Goal: Task Accomplishment & Management: Manage account settings

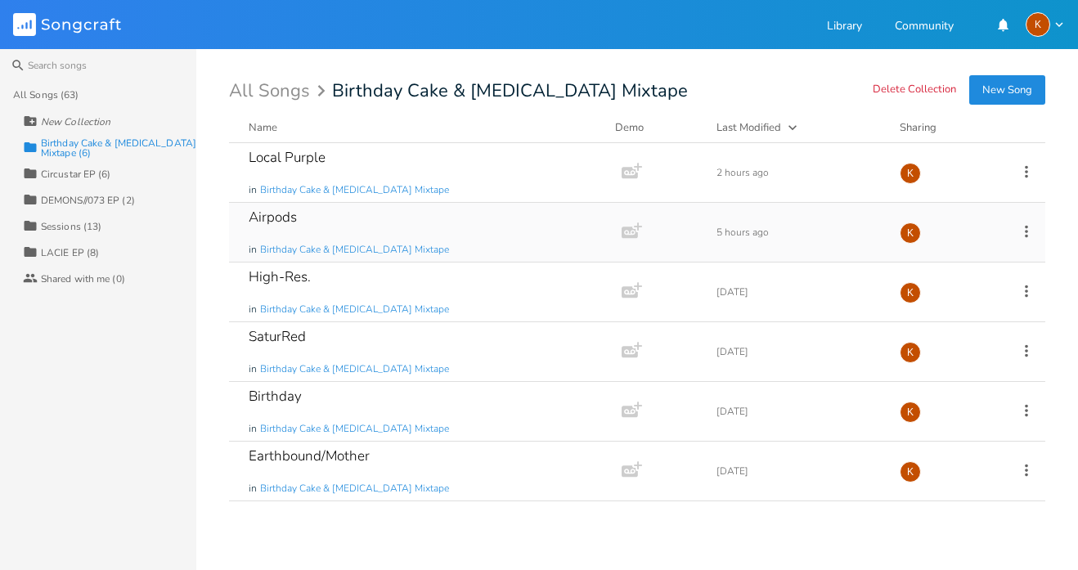
click at [493, 223] on div "Airpods in Birthday Cake & [MEDICAL_DATA] Mixtape" at bounding box center [422, 232] width 347 height 59
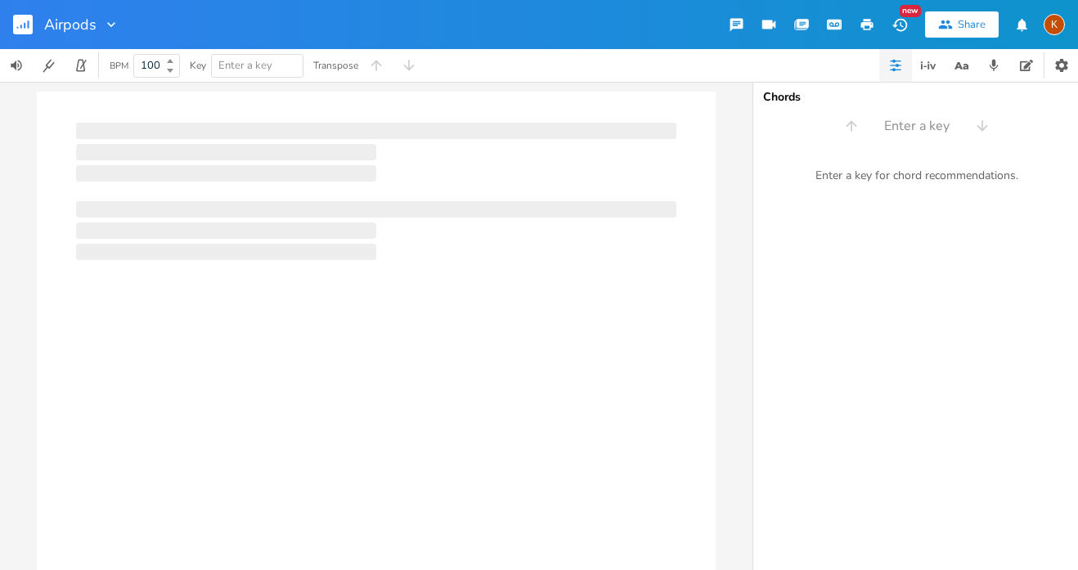
type input "100"
click at [493, 223] on div at bounding box center [376, 359] width 679 height 534
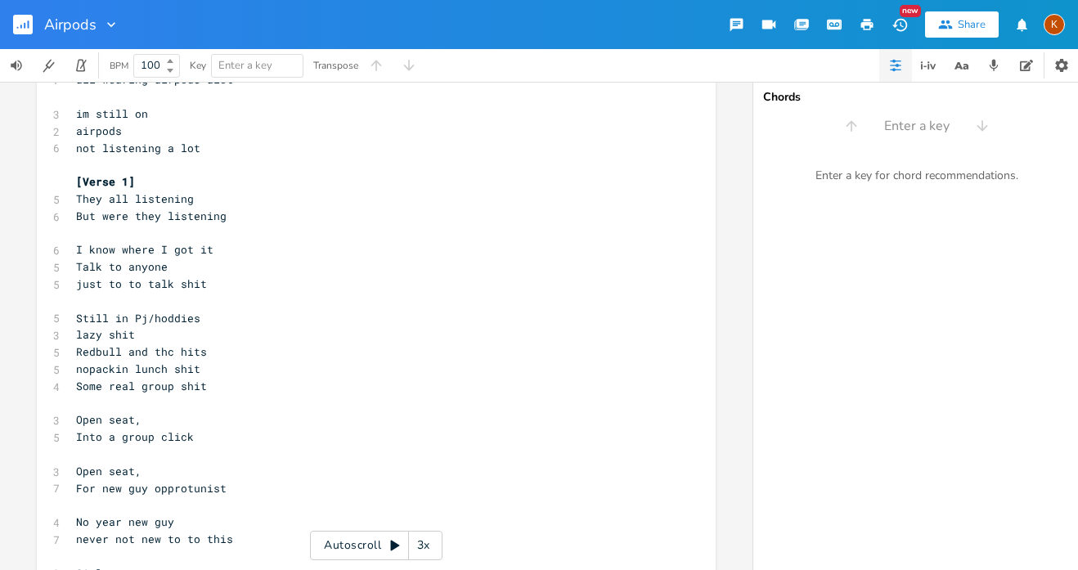
scroll to position [245, 0]
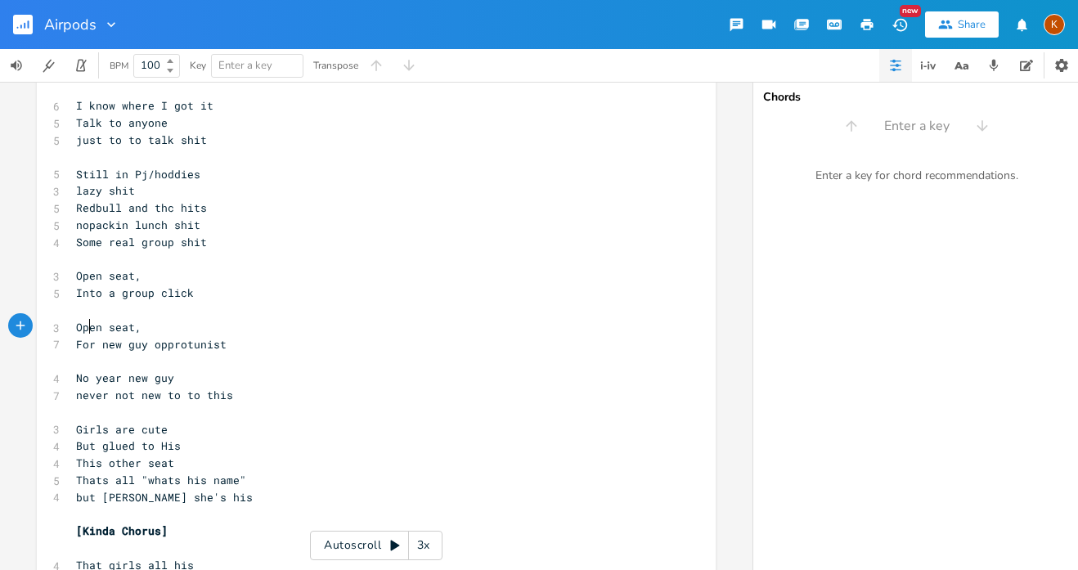
click at [84, 337] on span "For new guy opprotunist" at bounding box center [151, 344] width 151 height 15
type textarea "a"
click at [260, 438] on pre "But glued to His" at bounding box center [368, 446] width 591 height 17
click at [118, 371] on span "No year new guy" at bounding box center [125, 378] width 98 height 15
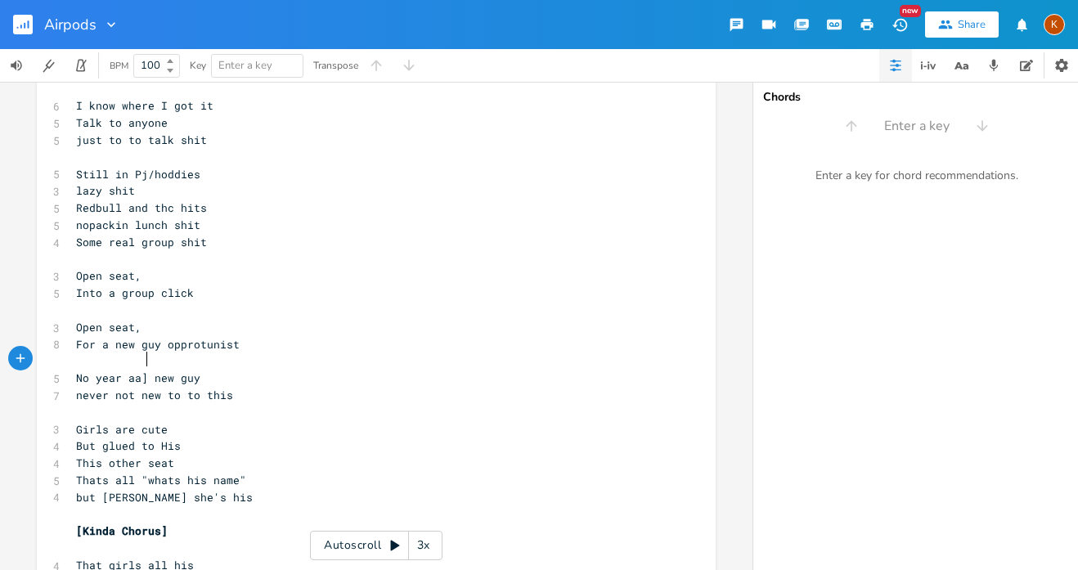
type textarea "aa]\"
type textarea "[PERSON_NAME]"
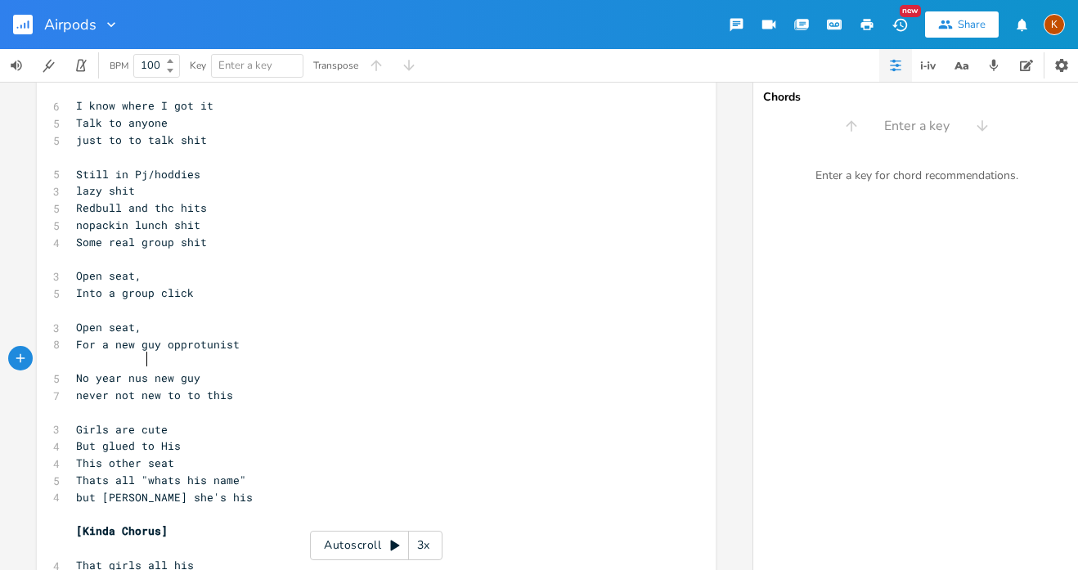
scroll to position [0, 25]
type textarea "miss"
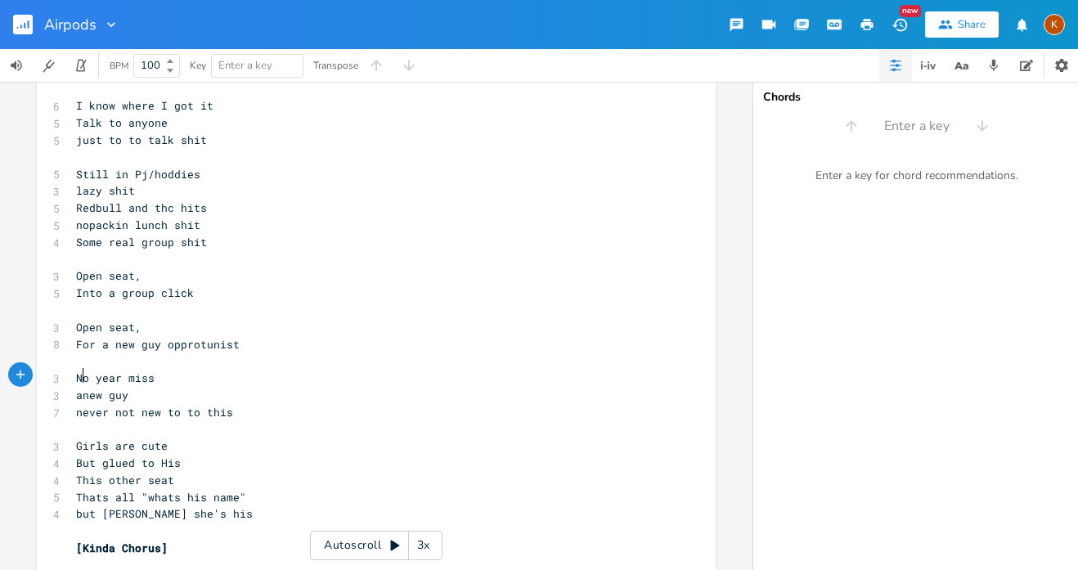
type textarea "a"
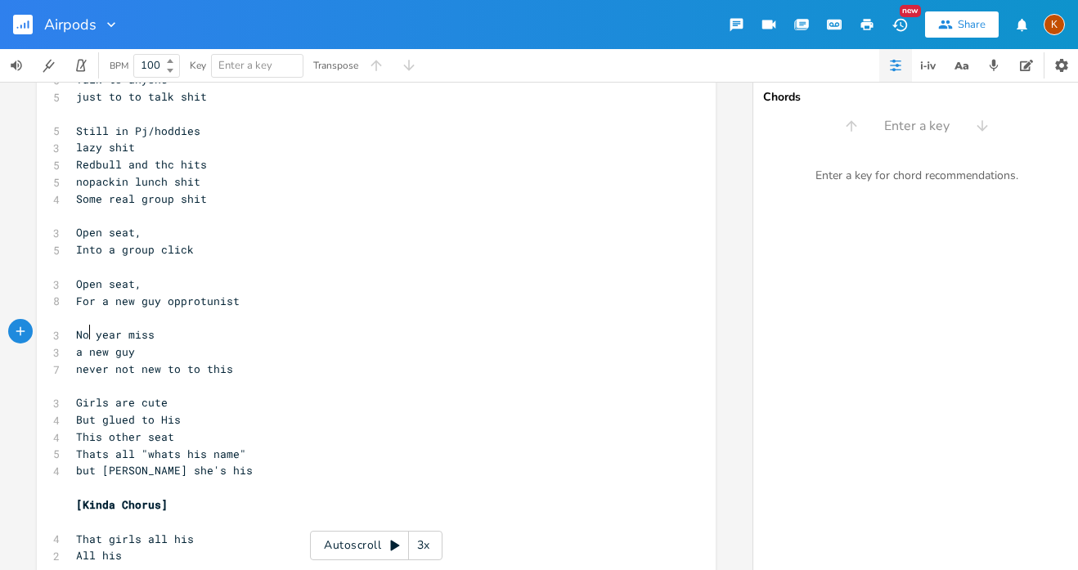
scroll to position [295, 0]
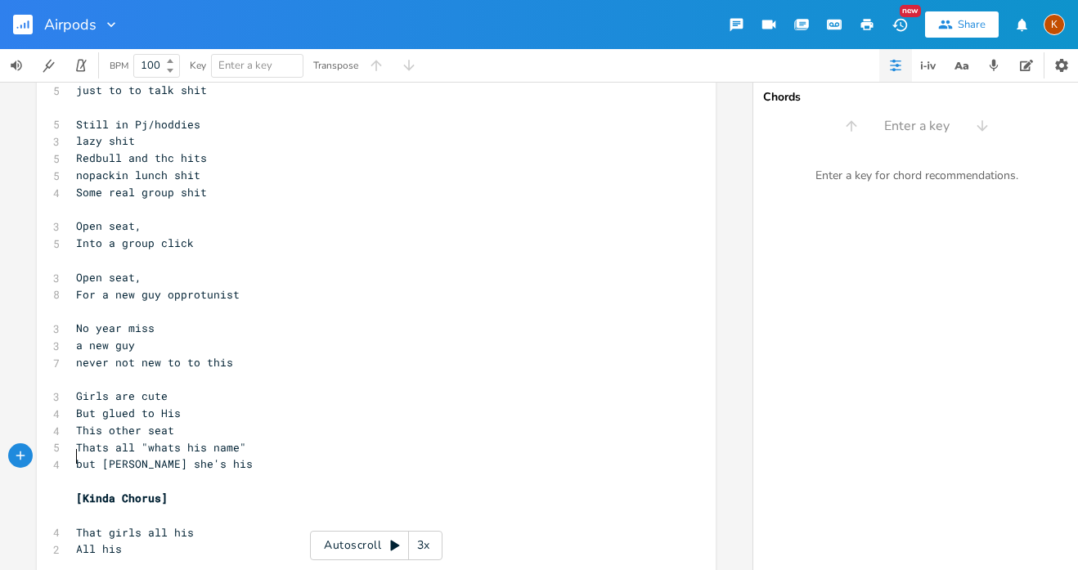
click at [212, 473] on pre "​" at bounding box center [368, 481] width 591 height 17
click at [196, 456] on pre "but [PERSON_NAME] she's his" at bounding box center [368, 464] width 591 height 17
type textarea "that lucky seat"
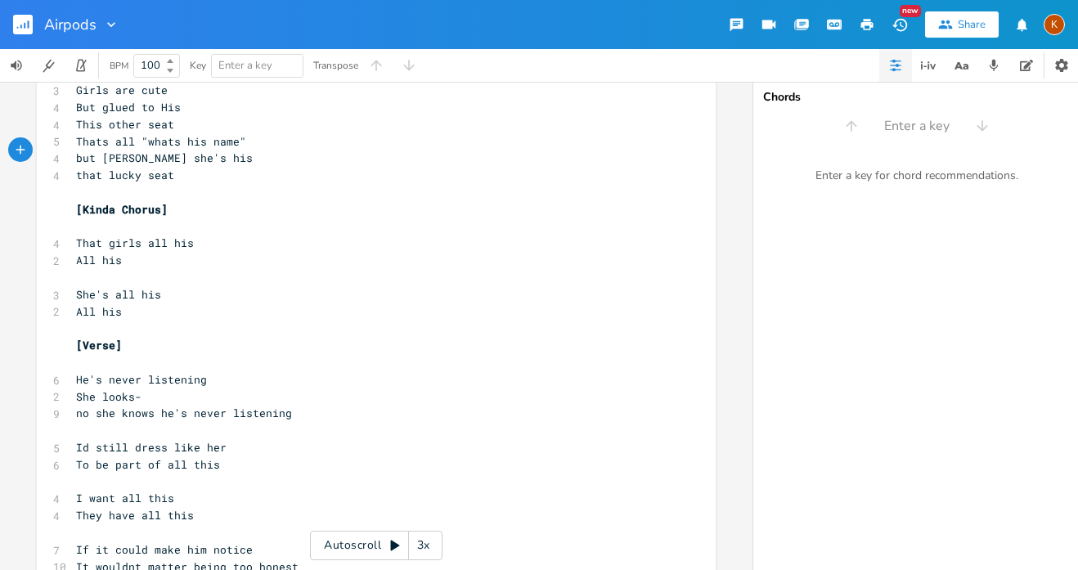
scroll to position [591, 0]
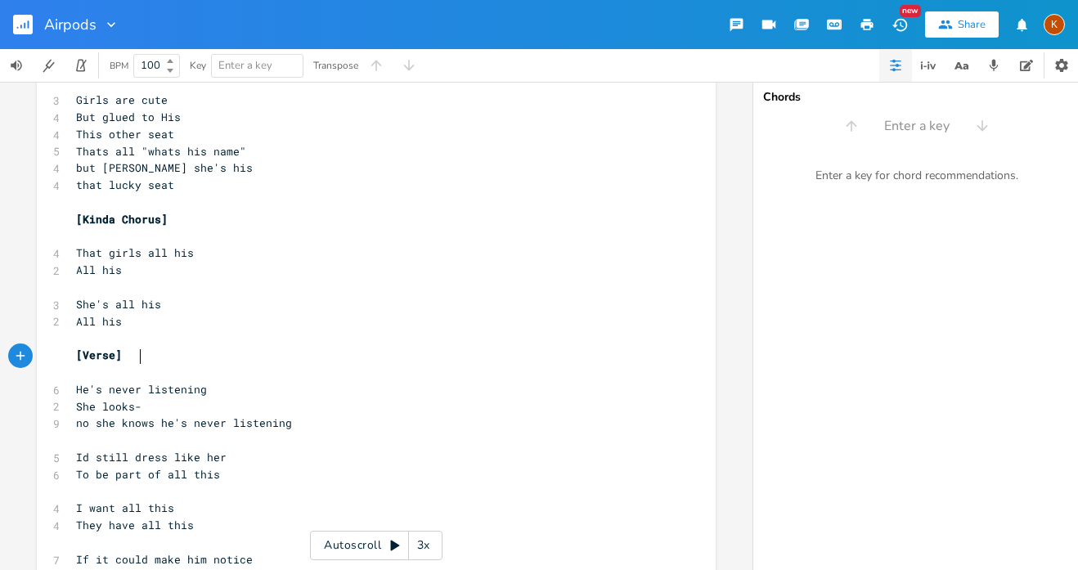
click at [133, 382] on span "He's never listening" at bounding box center [141, 389] width 131 height 15
type textarea "even"
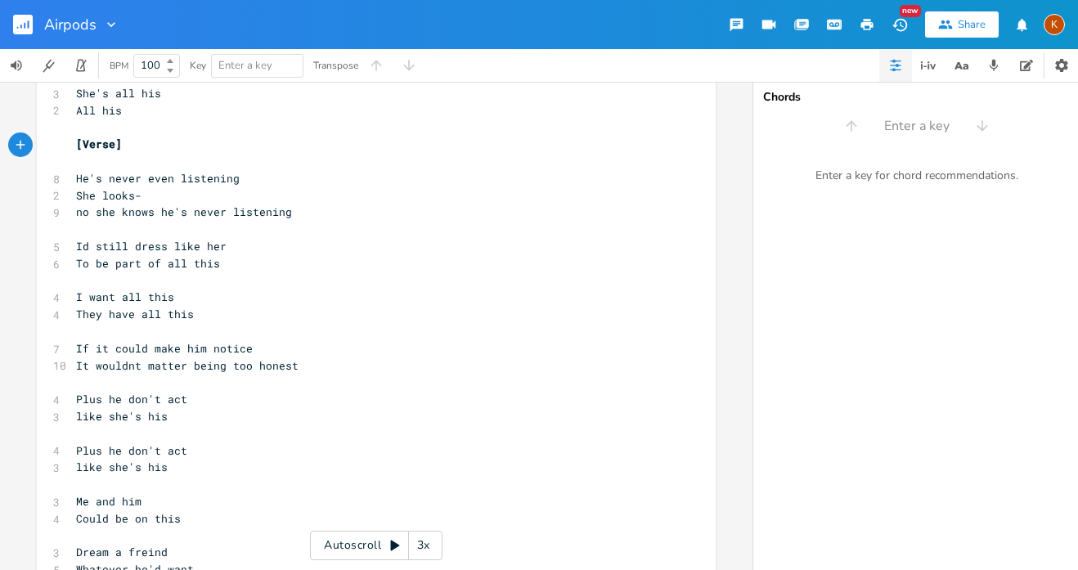
scroll to position [806, 0]
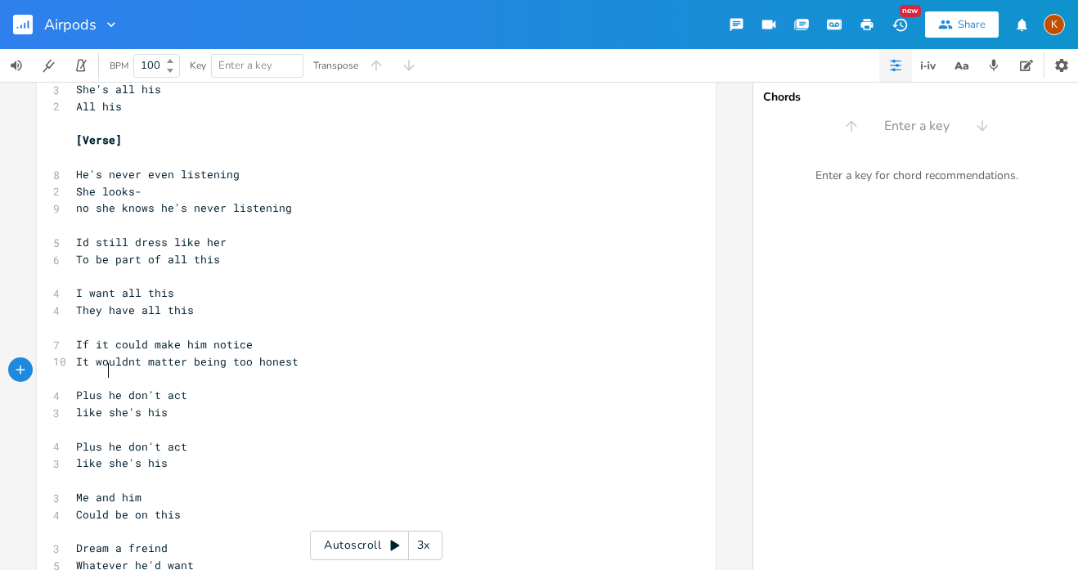
click at [101, 405] on span "like she's his" at bounding box center [122, 412] width 92 height 15
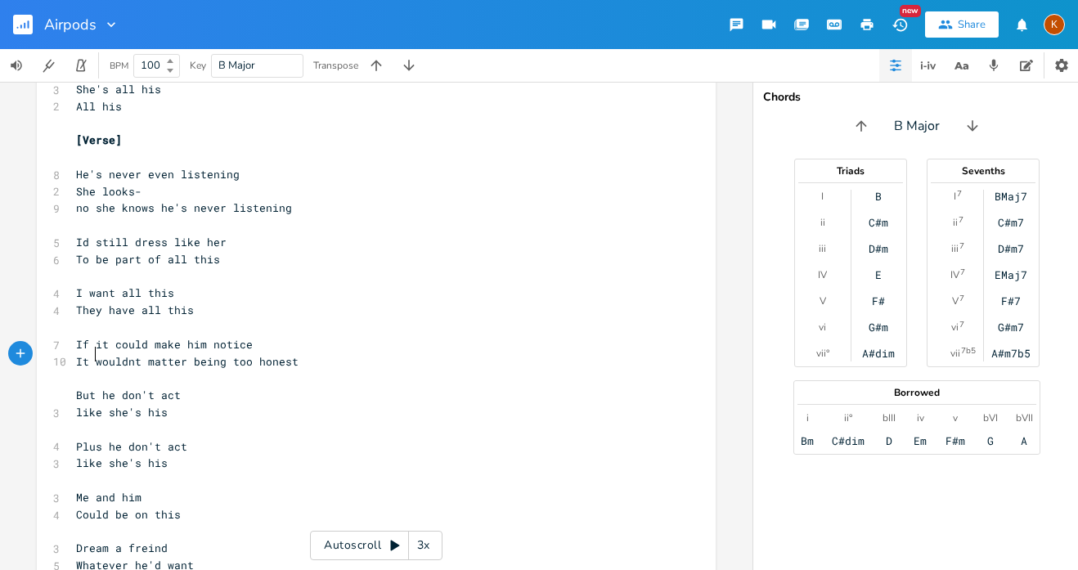
type textarea "But"
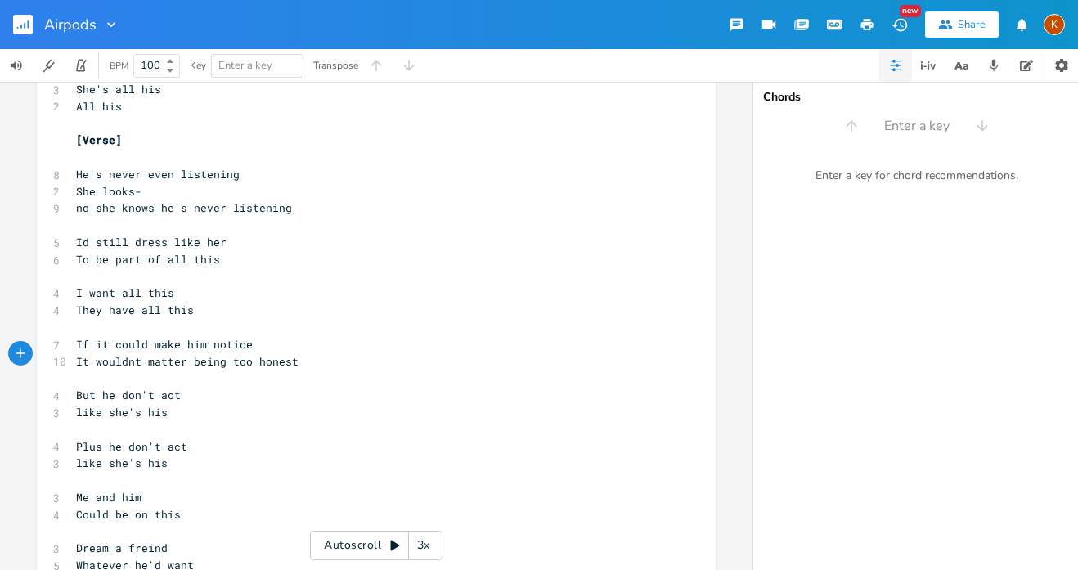
click at [96, 439] on span "Plus he don't act" at bounding box center [131, 446] width 111 height 15
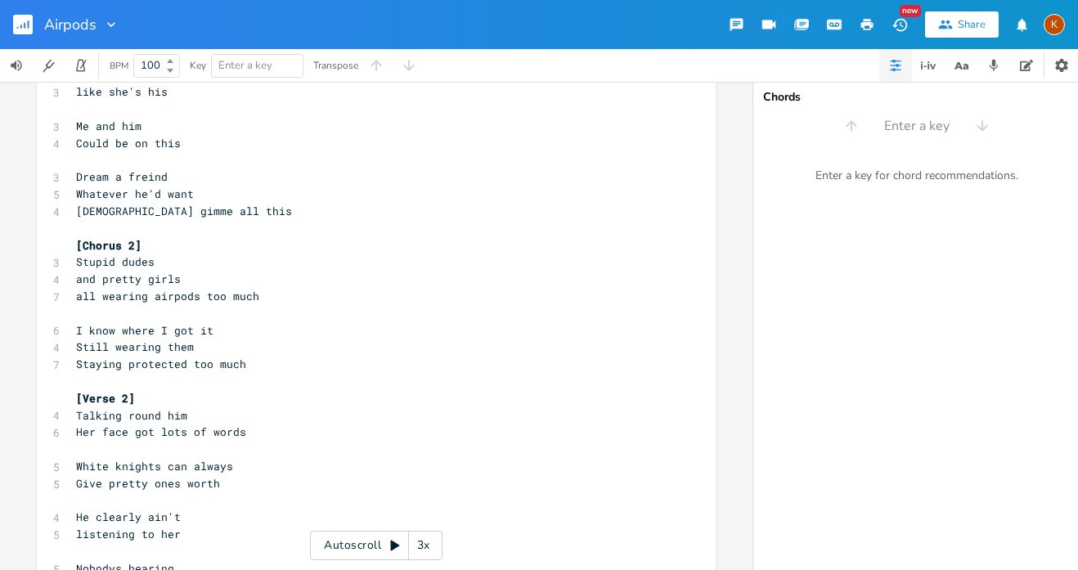
scroll to position [1193, 0]
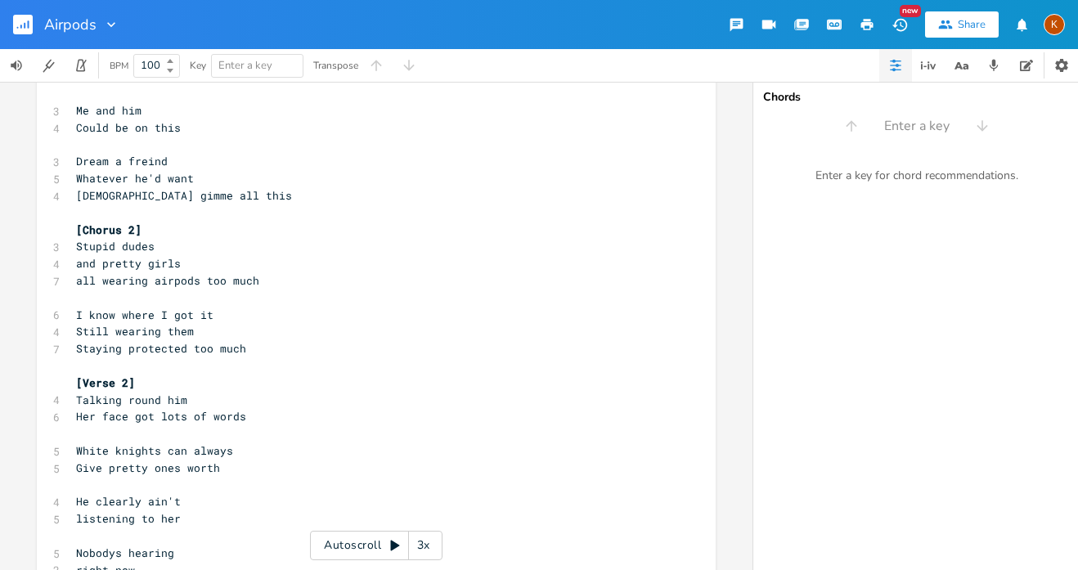
click at [200, 528] on pre "​" at bounding box center [368, 536] width 591 height 17
type textarea "No worries"
type textarea "I can sneak"
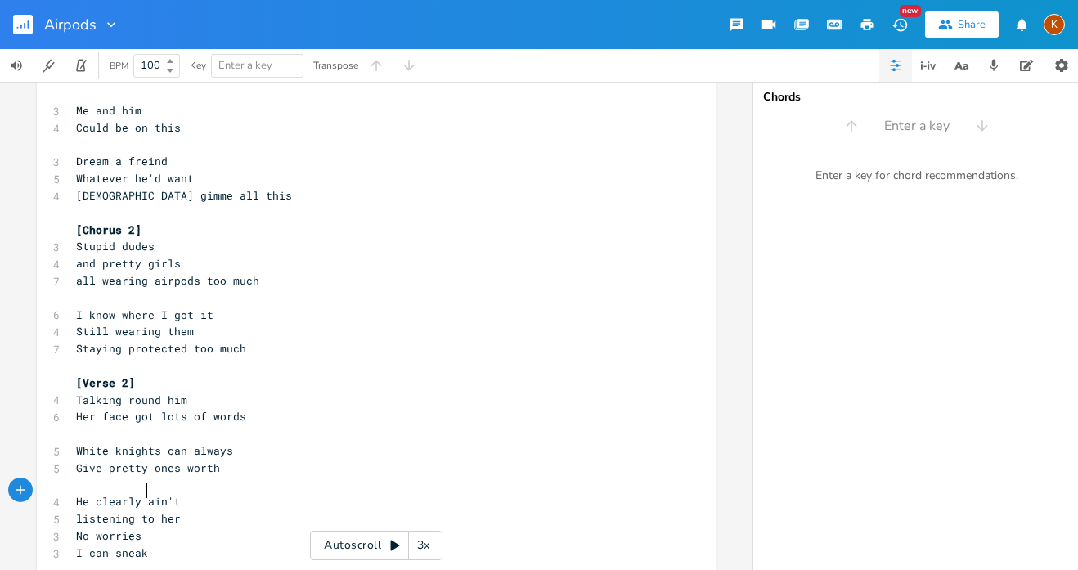
scroll to position [0, 53]
type textarea "sneak"
type textarea "ers"
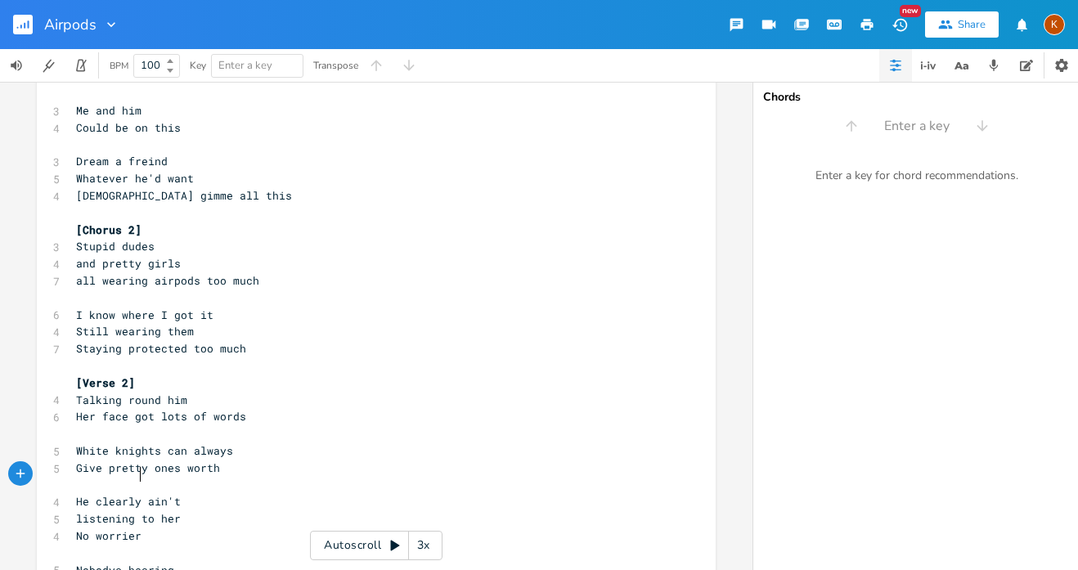
type textarea "s"
type textarea "Sneakin cute workd=s="
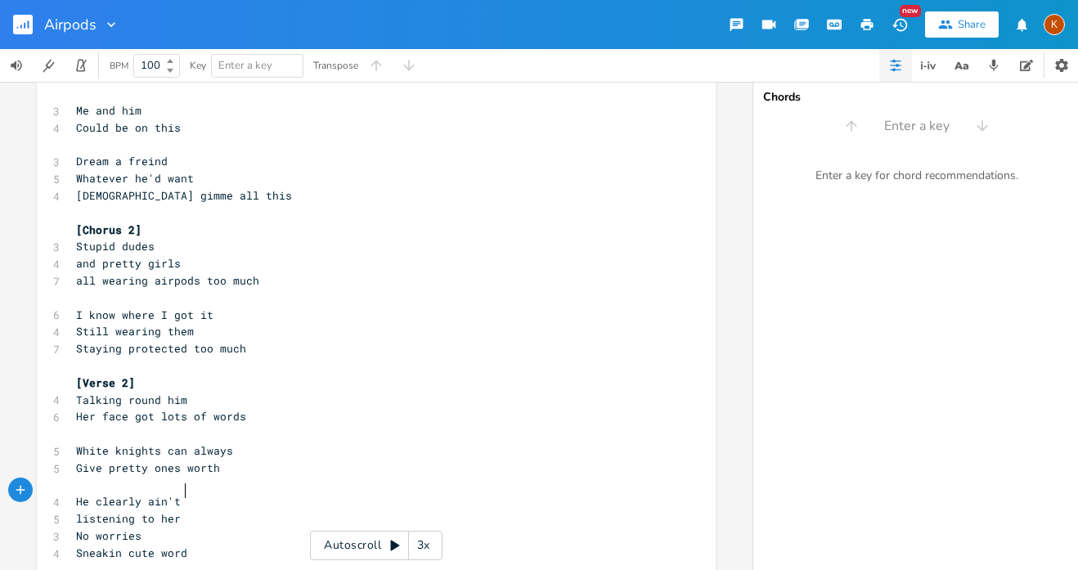
type textarea "ds"
type textarea "Her sneakers cute"
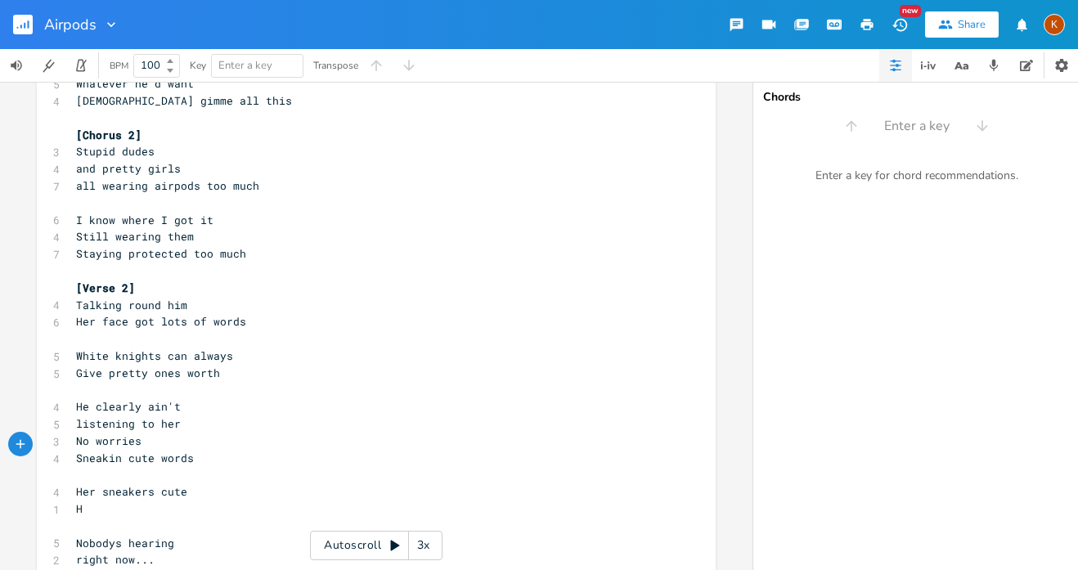
scroll to position [1304, 0]
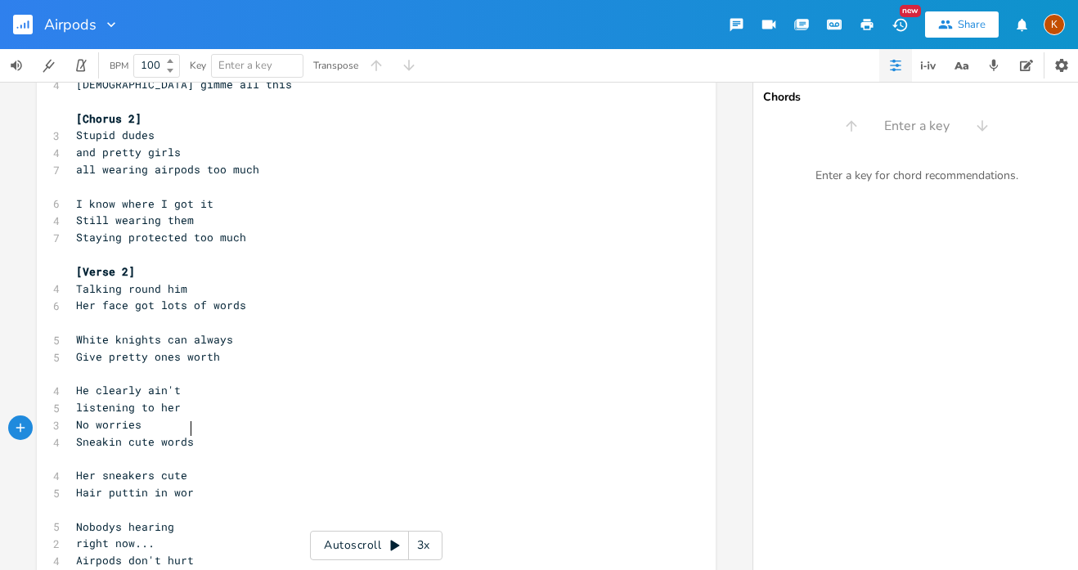
type textarea "Hair puttin in work"
type textarea "good"
type textarea "she"
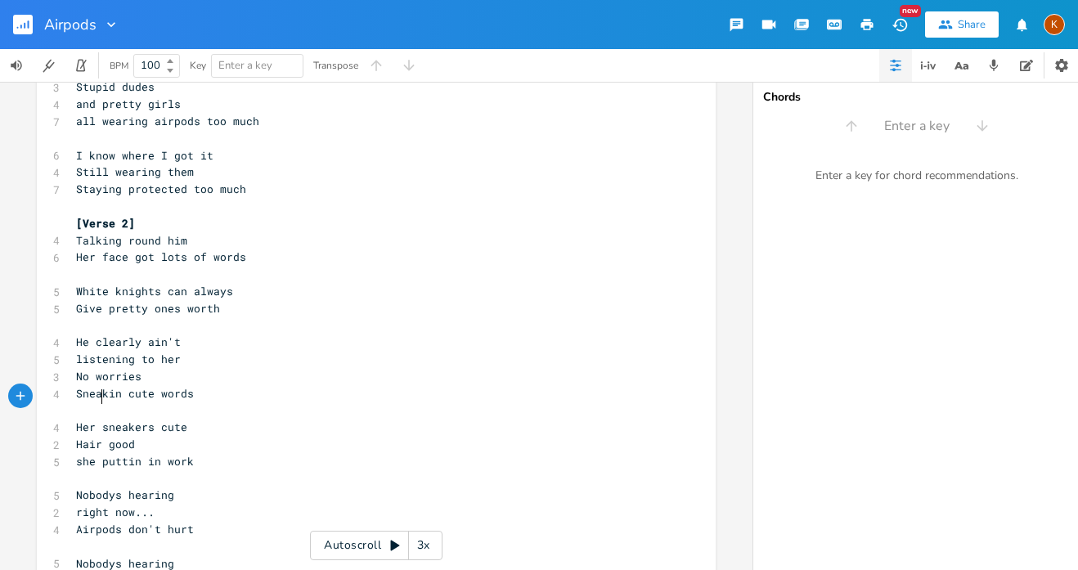
scroll to position [1357, 0]
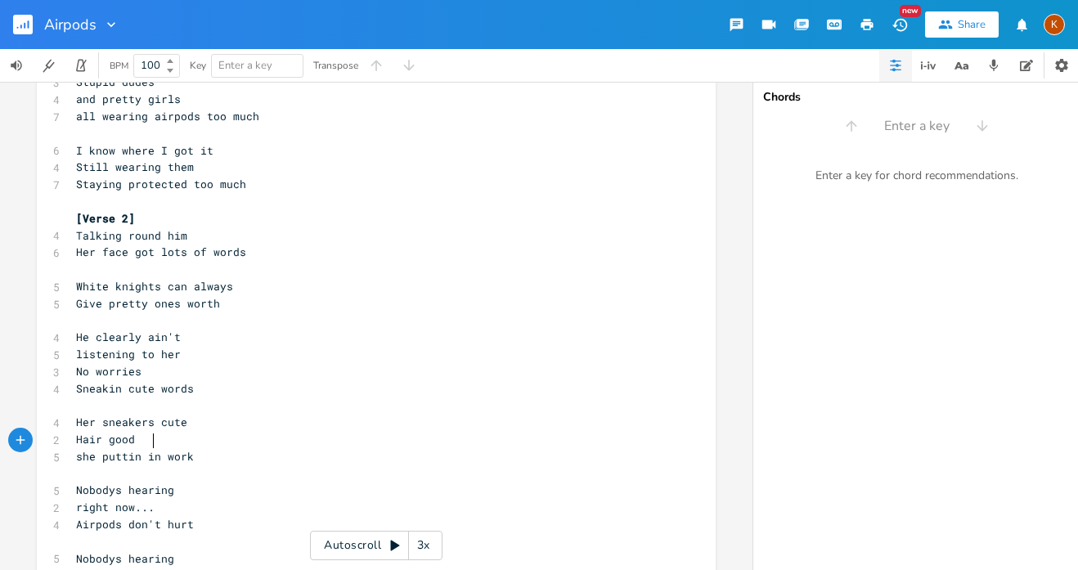
click at [200, 499] on pre "right now..." at bounding box center [368, 507] width 591 height 17
type textarea "Sbeajub"
type textarea "neakin cue"
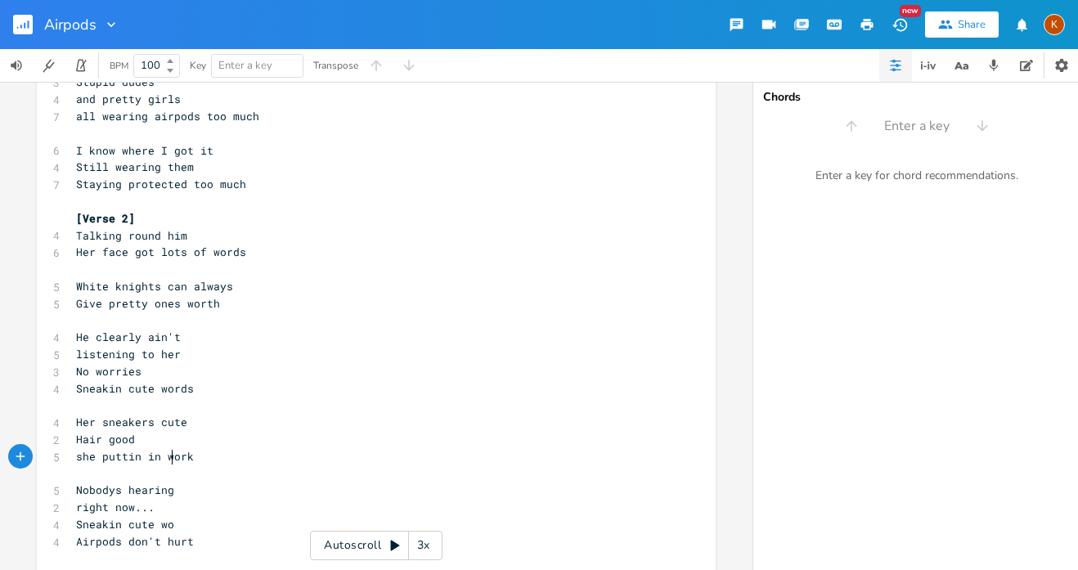
type textarea "te wor"
type textarea "rds"
click at [187, 534] on span "Airpods don't hurt" at bounding box center [135, 541] width 118 height 15
click at [73, 533] on pre "Airpods don't hurt" at bounding box center [368, 541] width 591 height 17
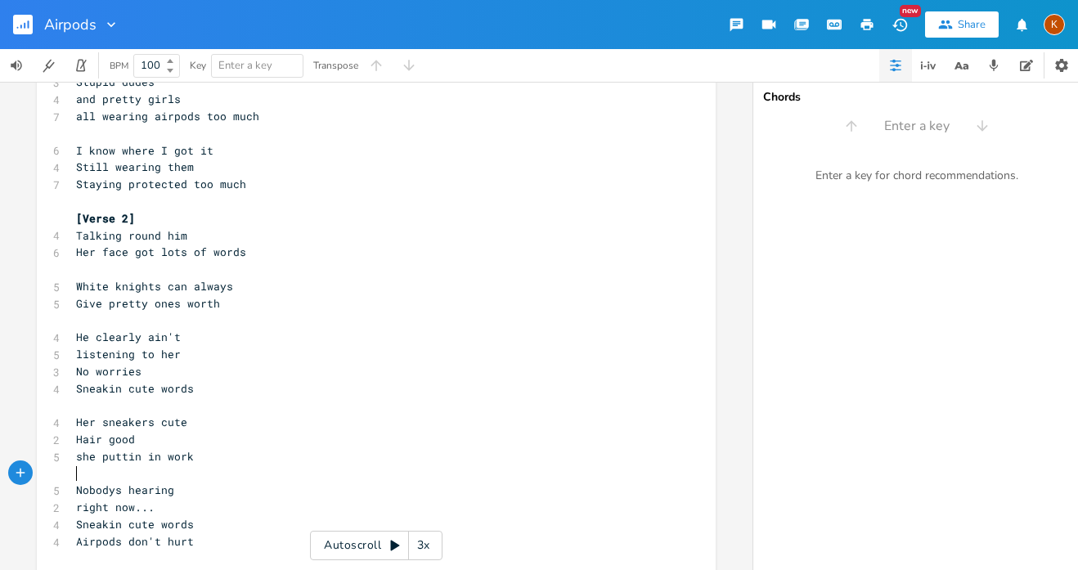
scroll to position [0, 6]
type textarea "For"
type textarea "Right then"
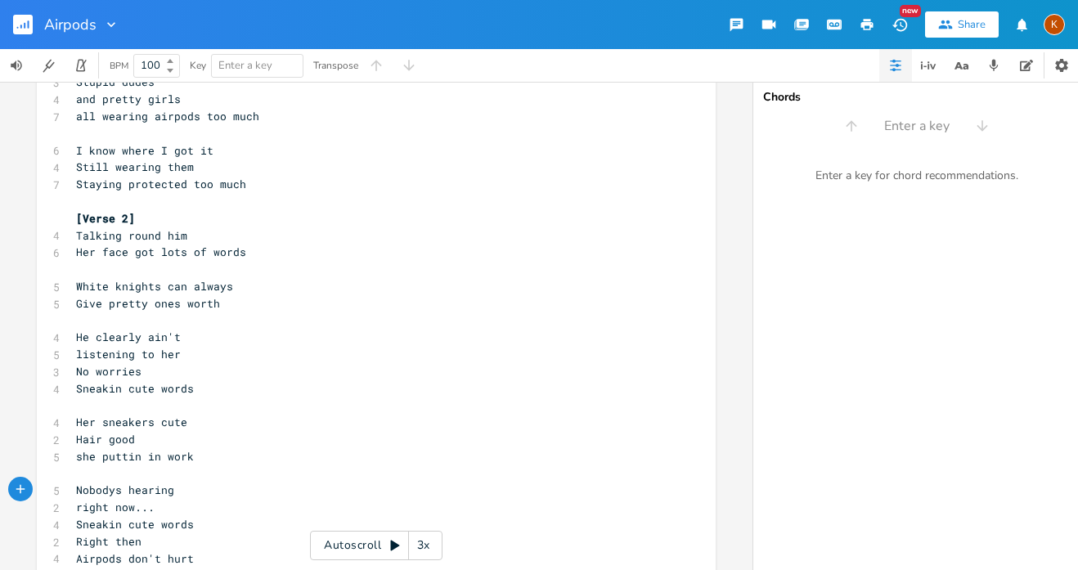
click at [145, 551] on span "Airpods don't hurt" at bounding box center [135, 558] width 118 height 15
type textarea "didn't really"
type textarea "off"
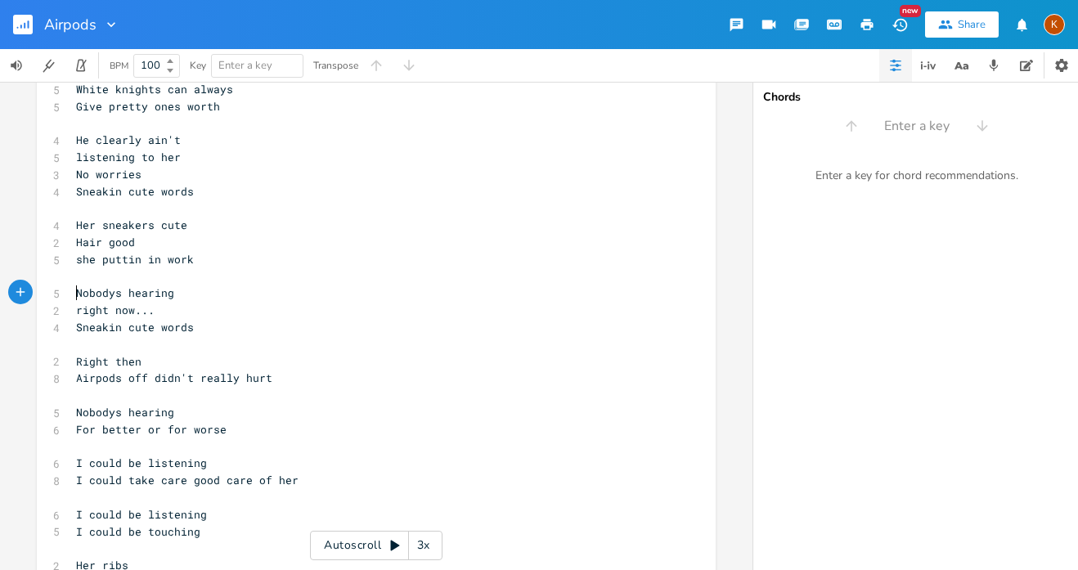
scroll to position [1554, 0]
click at [200, 524] on pre "I could be touching" at bounding box center [368, 532] width 591 height 17
type textarea "her"
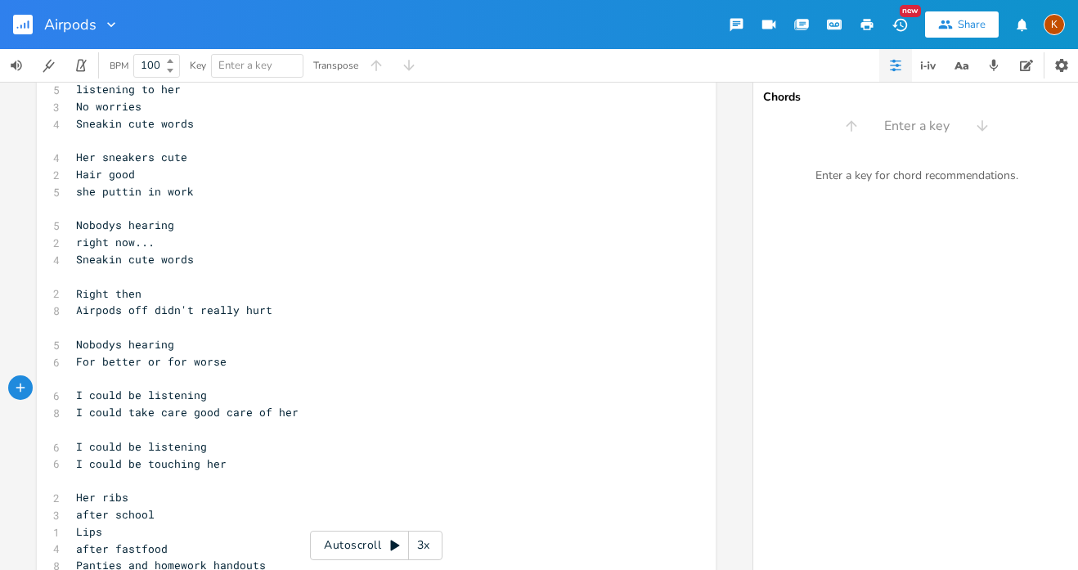
scroll to position [1629, 0]
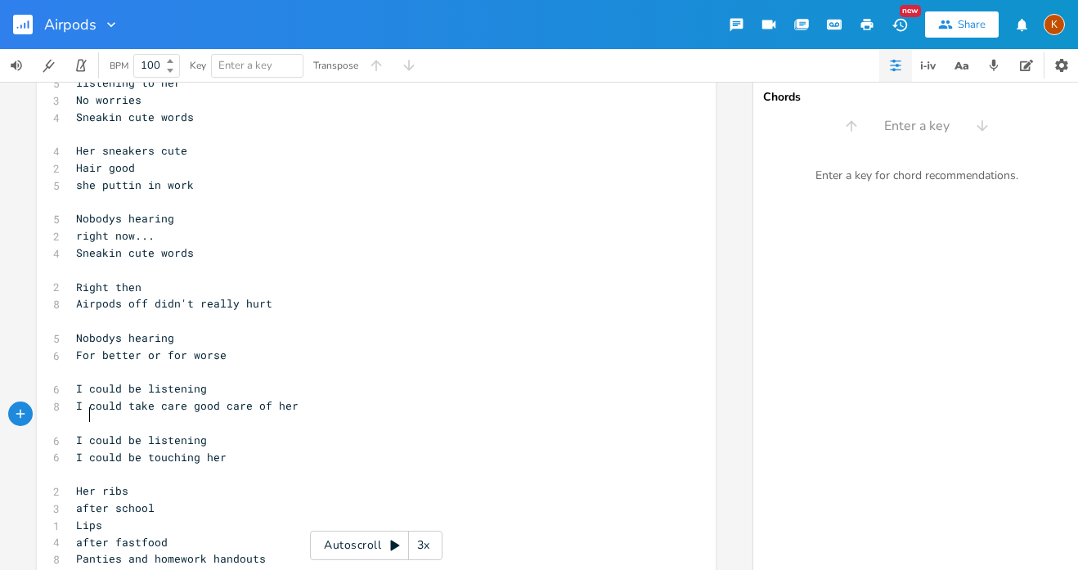
click at [84, 484] on span "Her ribs" at bounding box center [102, 491] width 52 height 15
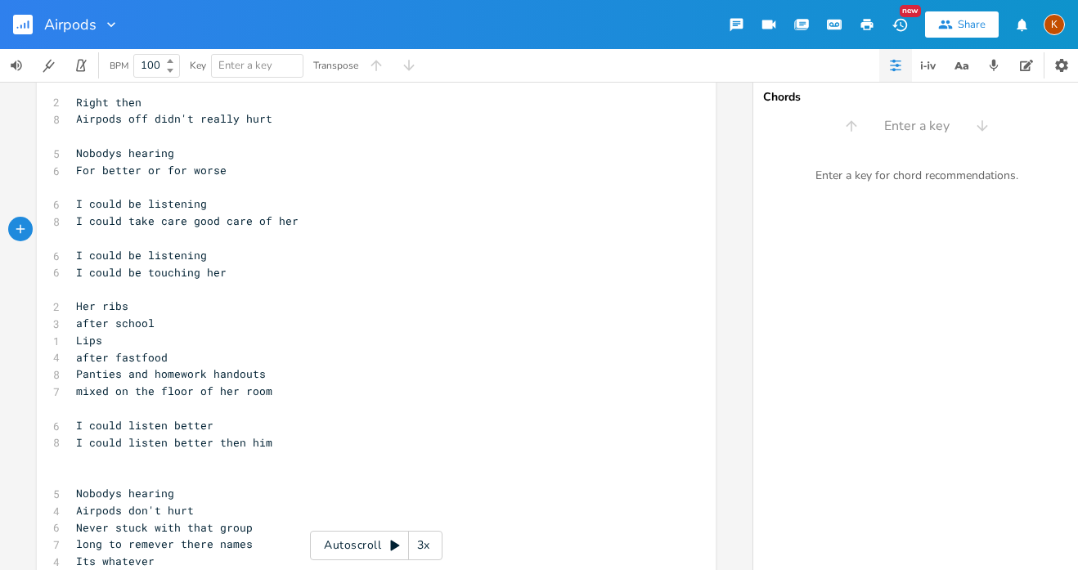
scroll to position [1813, 0]
click at [107, 436] on span "I could listen better then him" at bounding box center [174, 443] width 196 height 15
click at [93, 469] on pre "​" at bounding box center [368, 477] width 591 height 17
click at [180, 486] on pre "Nobodys hearing" at bounding box center [368, 494] width 591 height 17
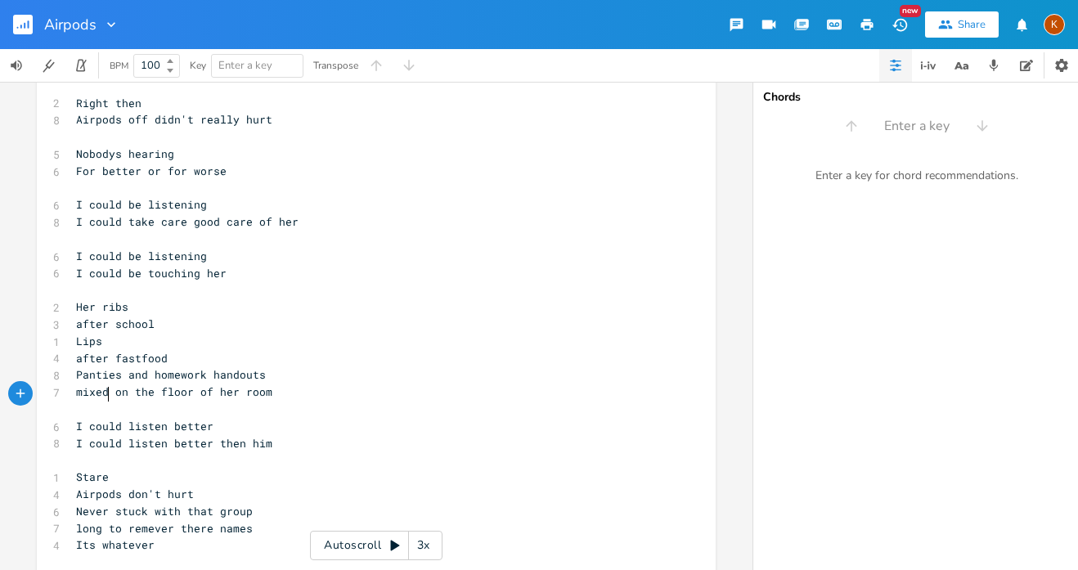
scroll to position [0, 26]
type textarea "Stare dreamin"
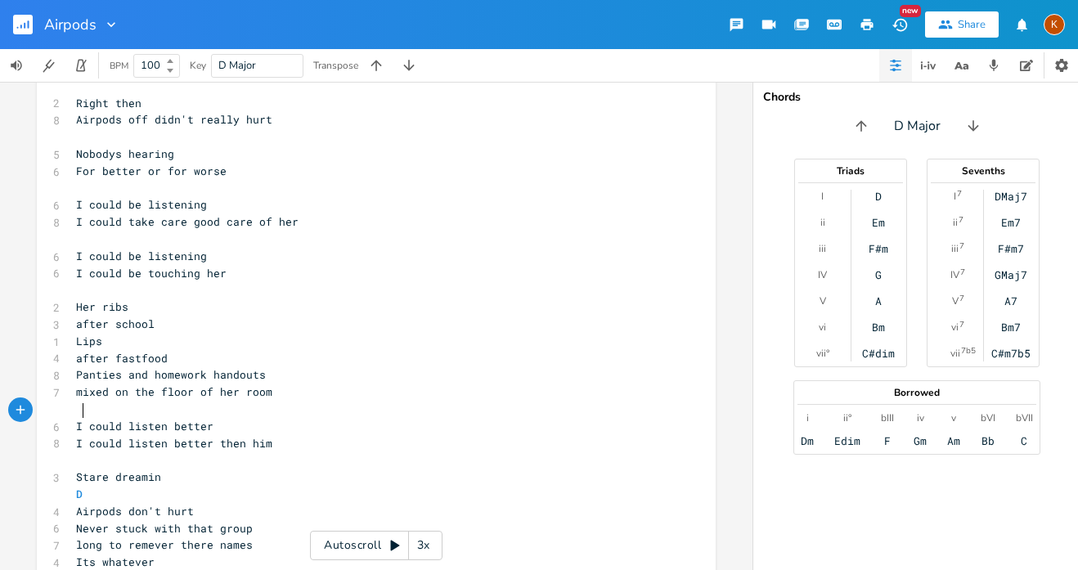
scroll to position [0, 20]
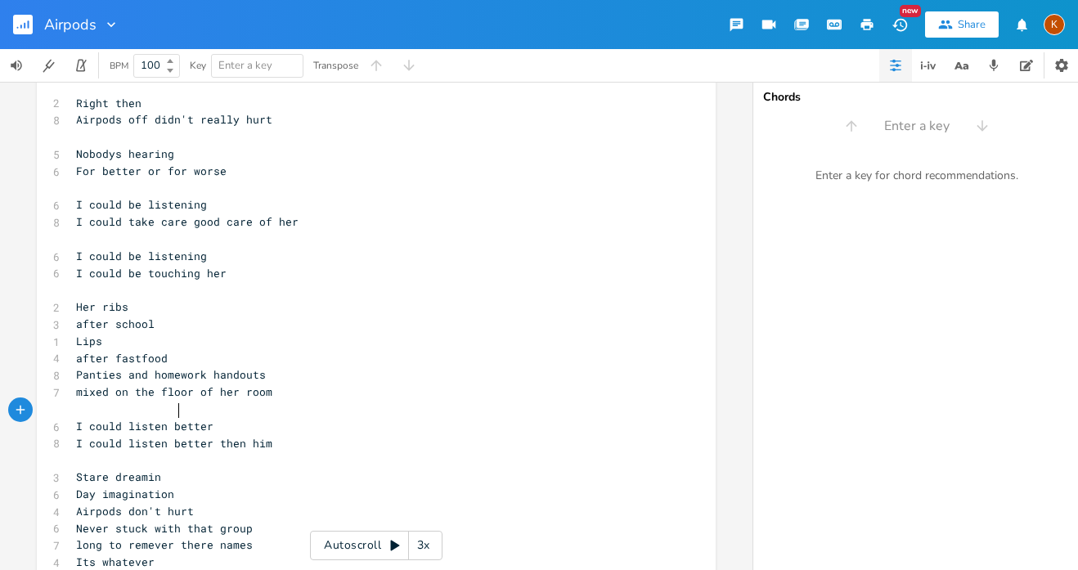
type textarea "Day imagination d"
type textarea "thinkin"
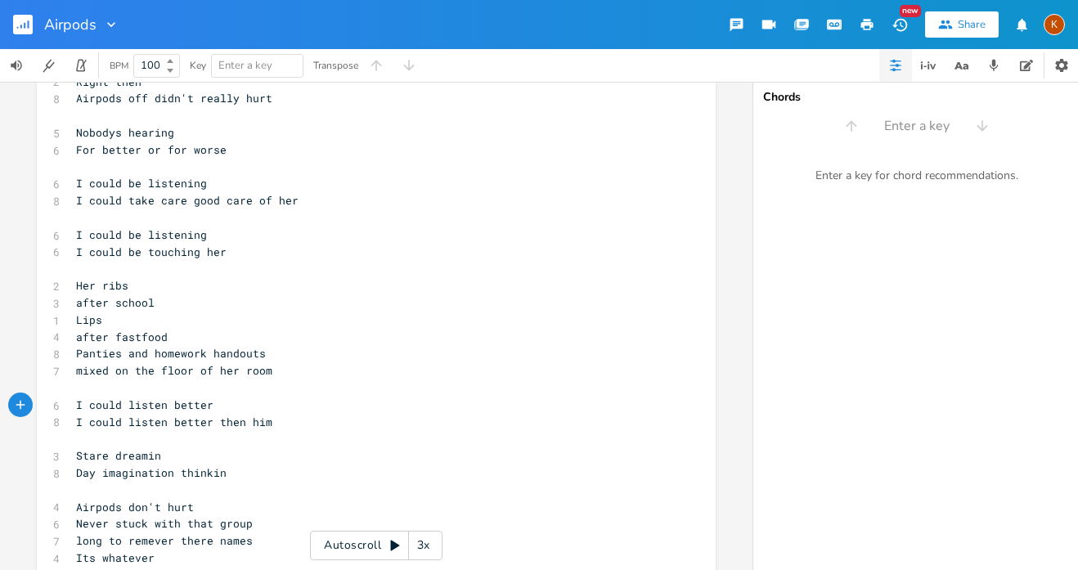
scroll to position [1839, 0]
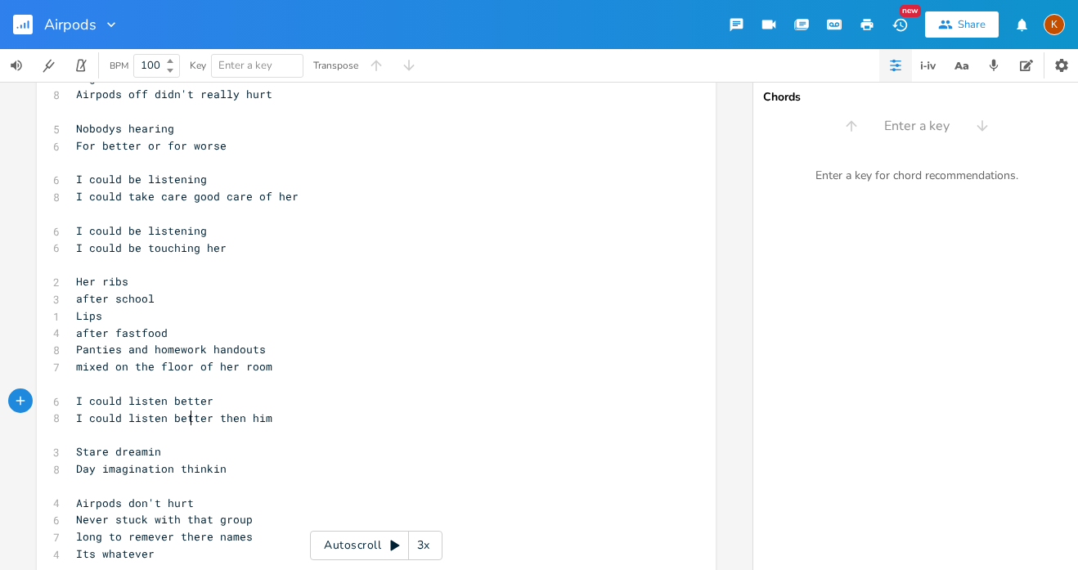
click at [216, 495] on pre "Airpods don't hurt" at bounding box center [368, 503] width 591 height 17
click at [135, 496] on span "Airpods don't hurt" at bounding box center [135, 503] width 118 height 15
type textarea "i"
type textarea "dn"
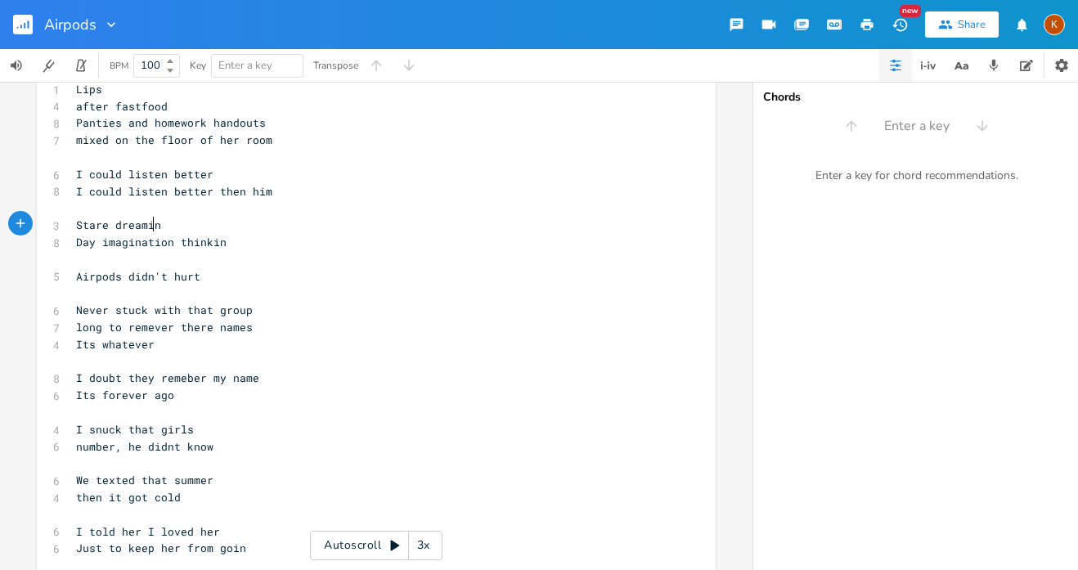
scroll to position [2068, 0]
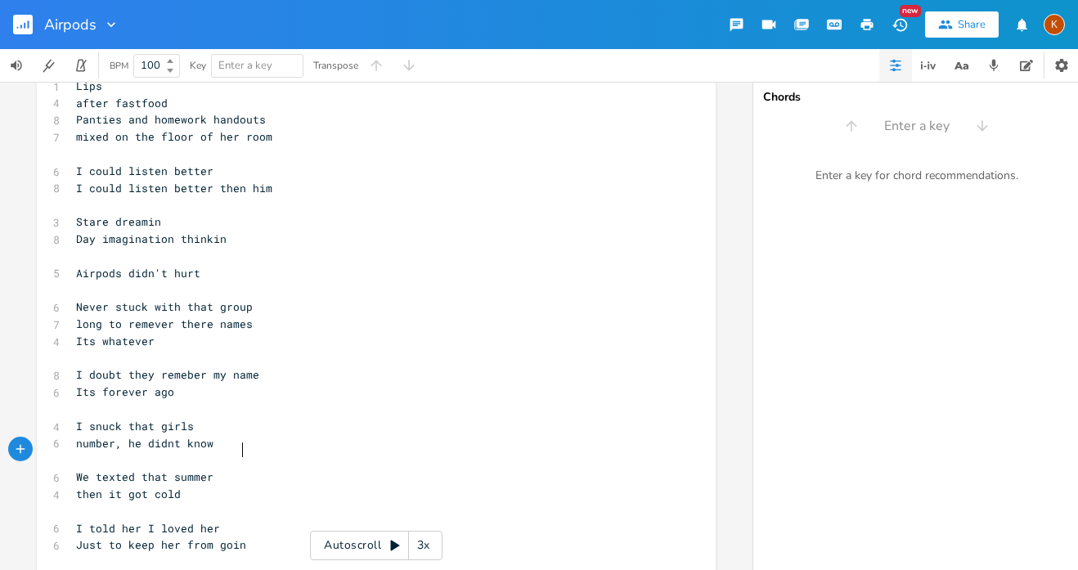
click at [276, 537] on pre "Just to keep her from goin" at bounding box center [368, 545] width 591 height 17
type textarea "Course it never"
type textarea "keot g="
type textarea "=="
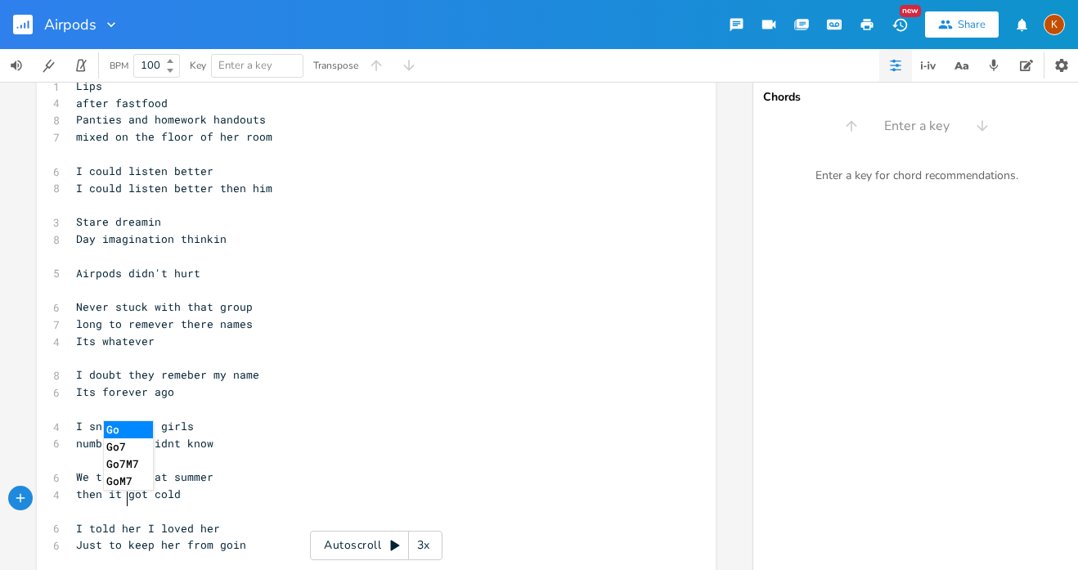
scroll to position [0, 40]
type textarea "ept goin"
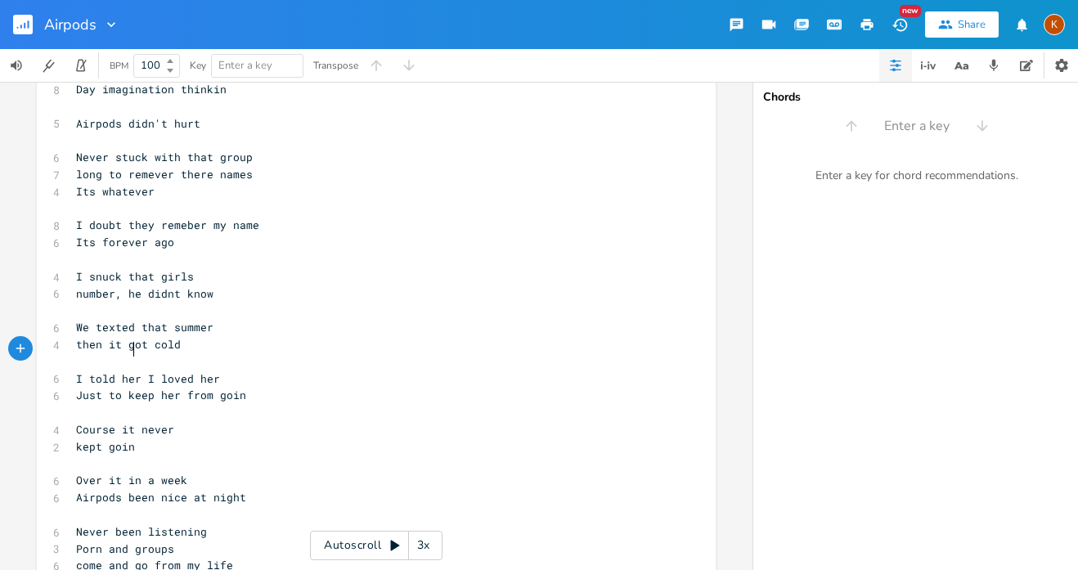
scroll to position [2229, 0]
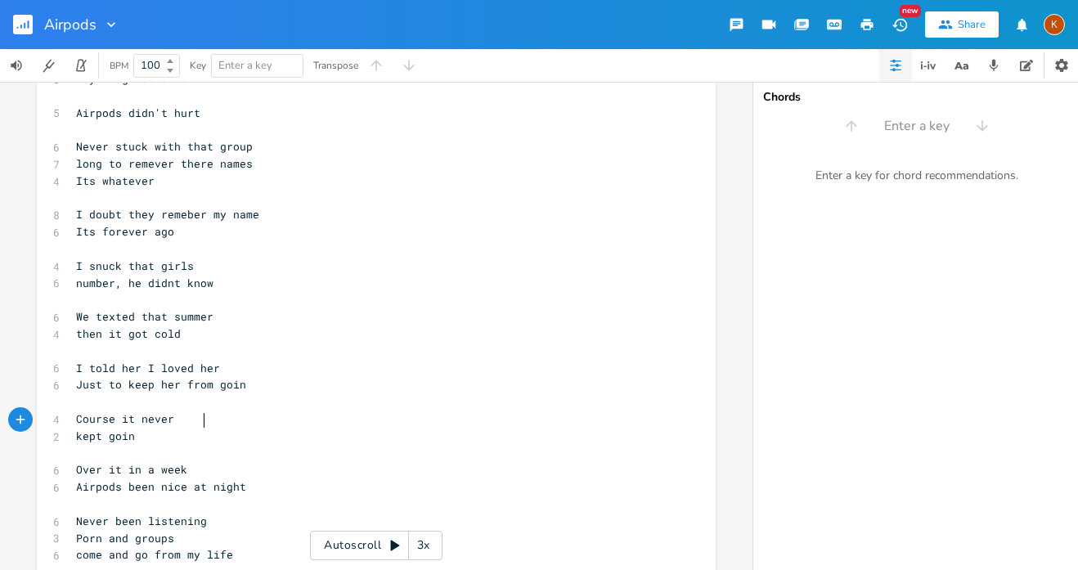
click at [204, 513] on pre "Never been listening" at bounding box center [368, 521] width 591 height 17
type textarea "Stayin comphy stayin"
type textarea "o"
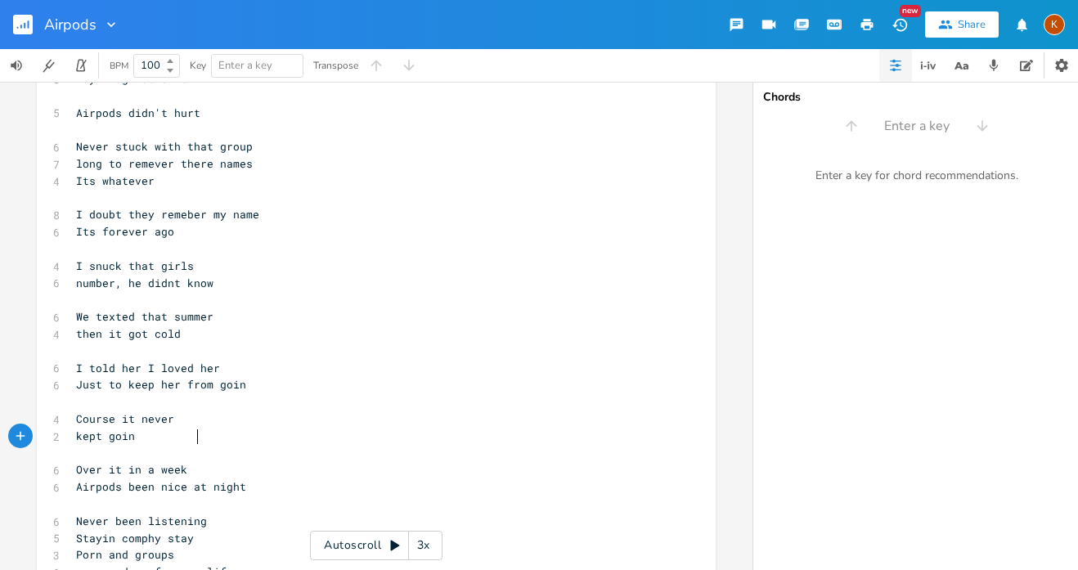
scroll to position [0, 3]
type textarea "n-o"
type textarea "comphy, stay-on silent"
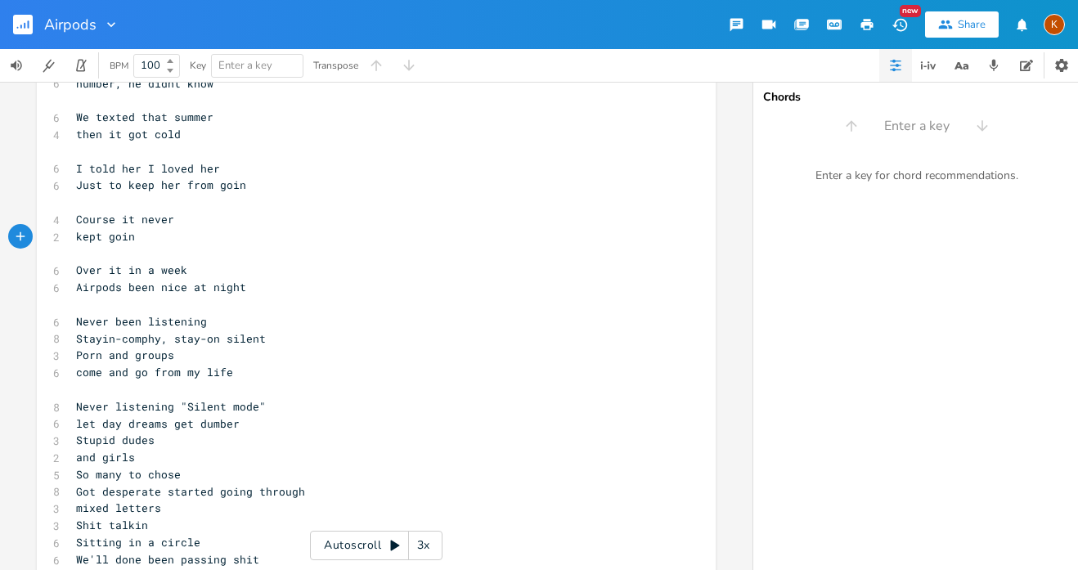
scroll to position [2439, 0]
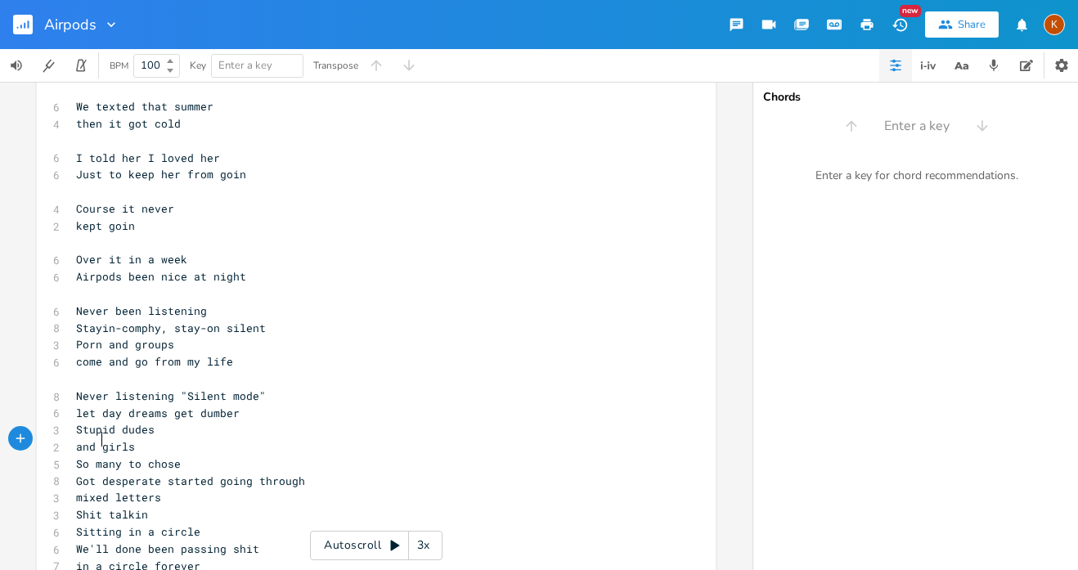
click at [97, 542] on span "We'll done been passing shit" at bounding box center [167, 549] width 183 height 15
type textarea "a"
click at [79, 559] on span "in a circle forever" at bounding box center [138, 566] width 124 height 15
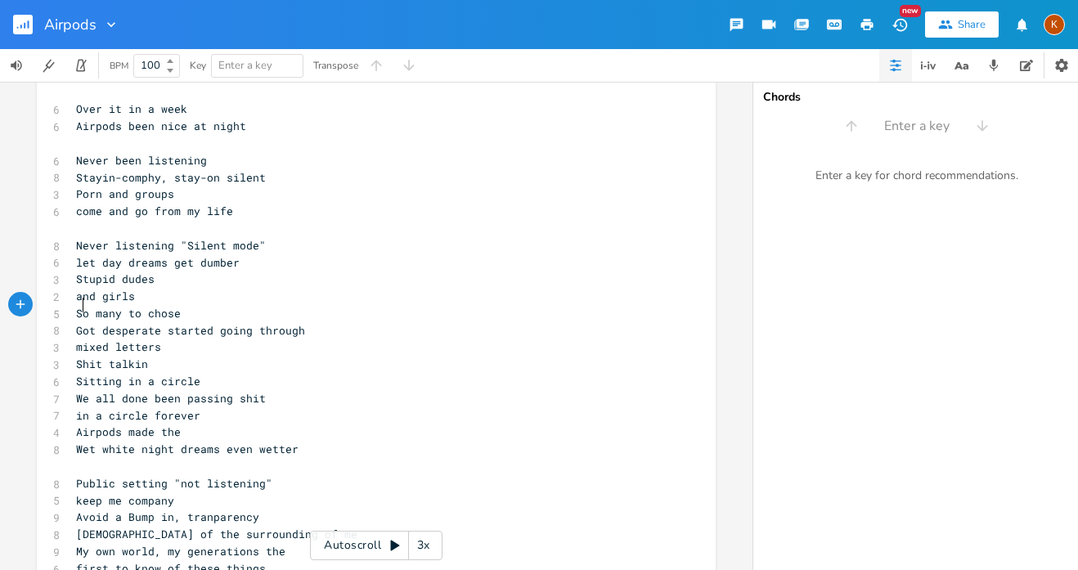
scroll to position [2598, 0]
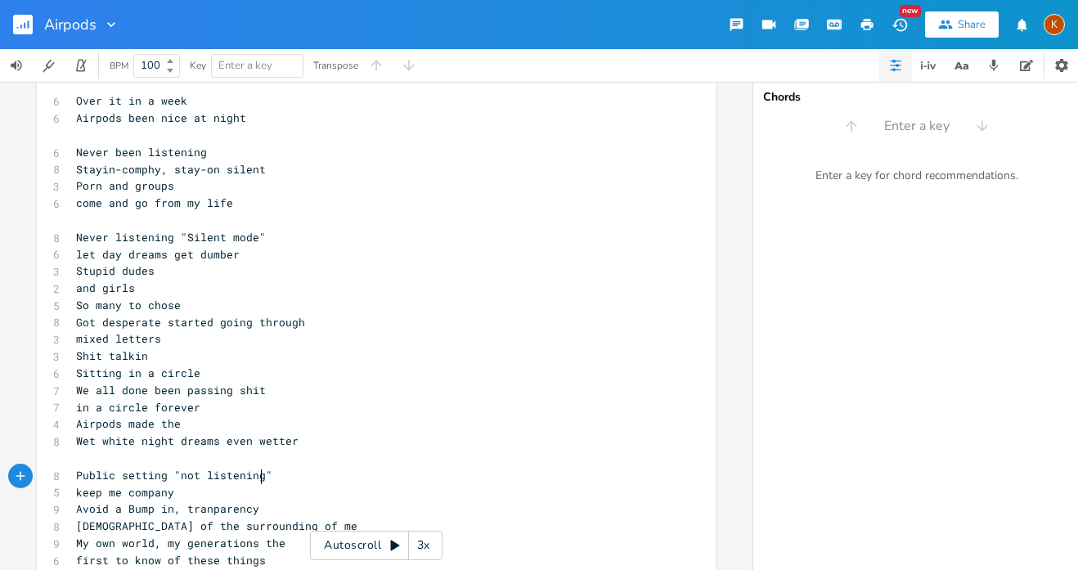
click at [282, 569] on pre "We already know its not healthy" at bounding box center [368, 577] width 591 height 17
click at [76, 569] on span "We already know its not healthy" at bounding box center [177, 577] width 203 height 15
type textarea "Shut up"
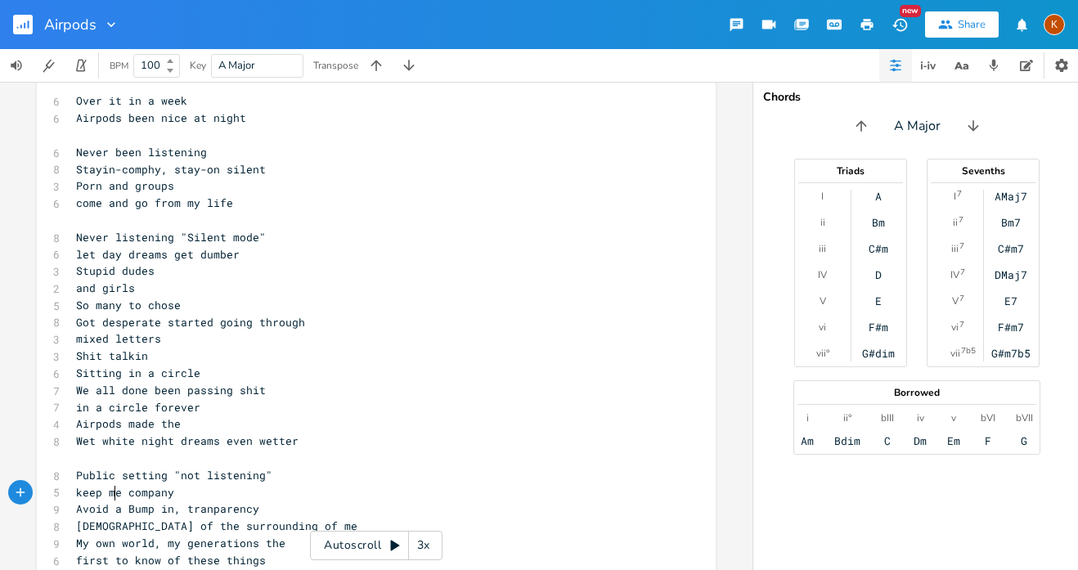
type textarea "And too"
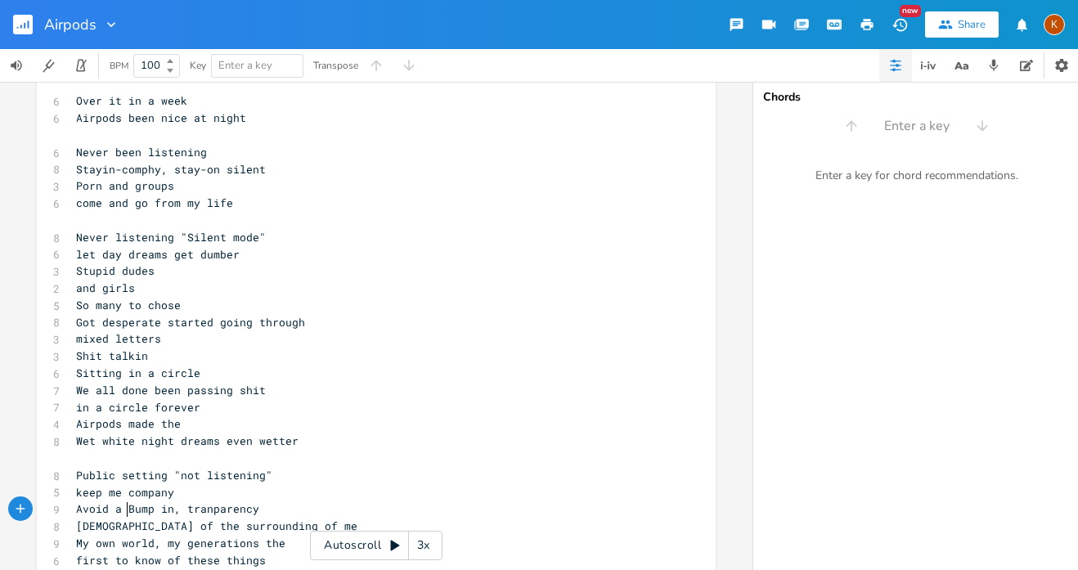
type textarea "your"
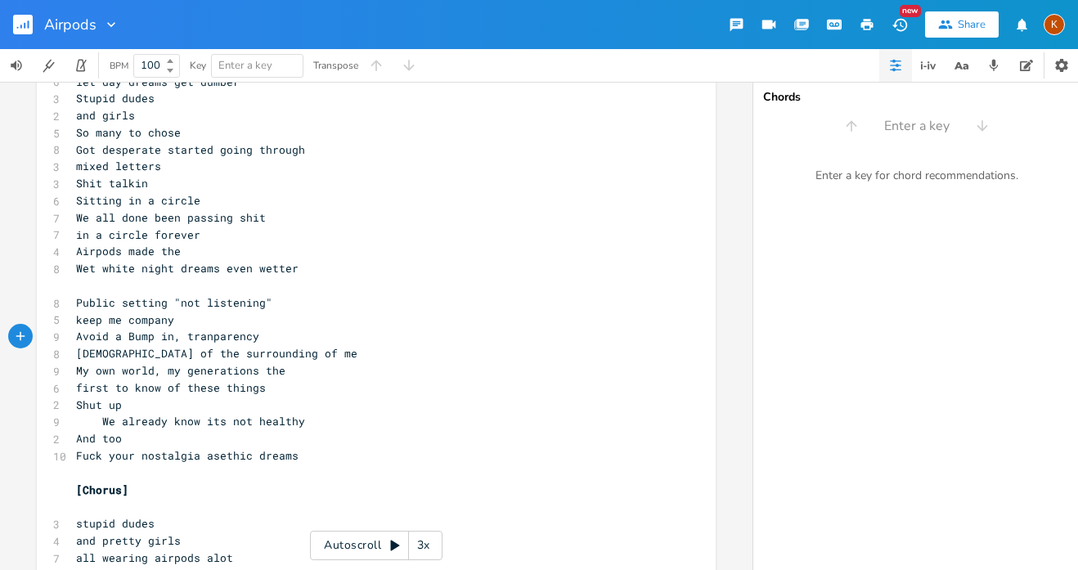
scroll to position [2770, 0]
click at [209, 449] on span "Fuck your nostalgia asethic dreams" at bounding box center [187, 456] width 223 height 15
type textarea "y2k"
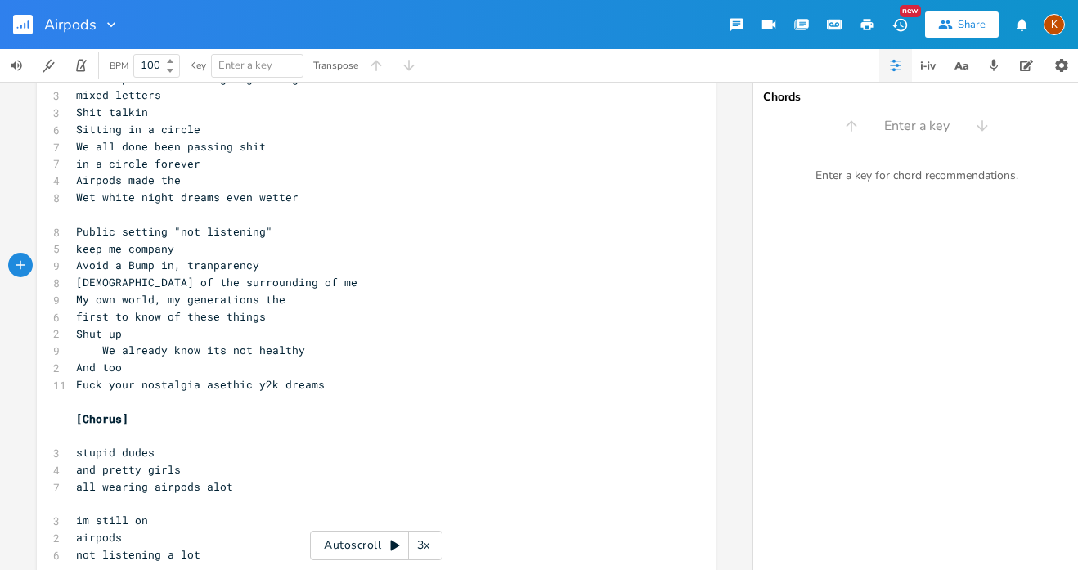
scroll to position [2899, 0]
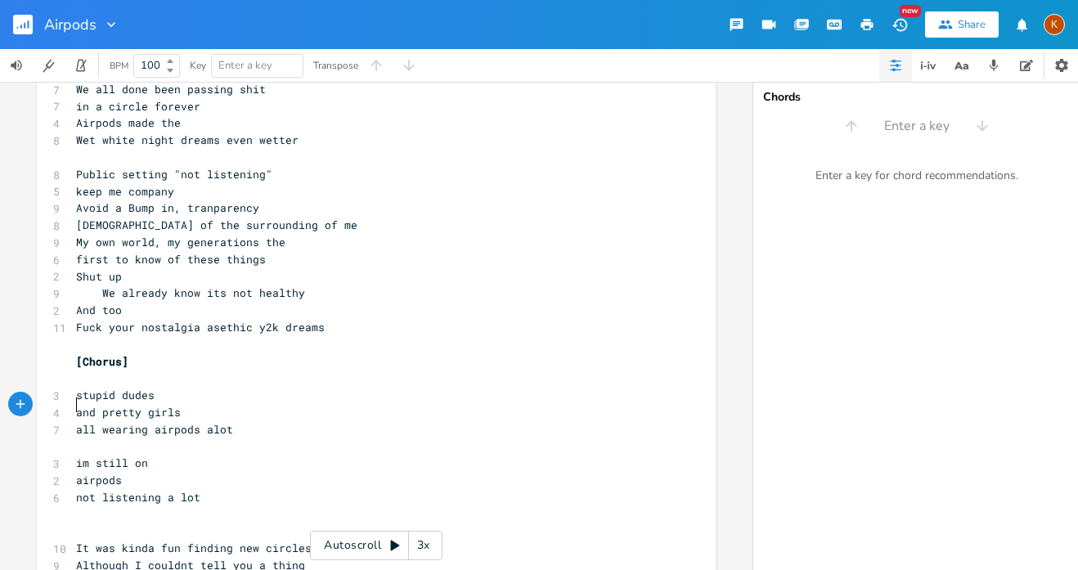
click at [82, 524] on pre "​" at bounding box center [368, 532] width 591 height 17
type textarea "[Spoken more so="
type textarea "]"
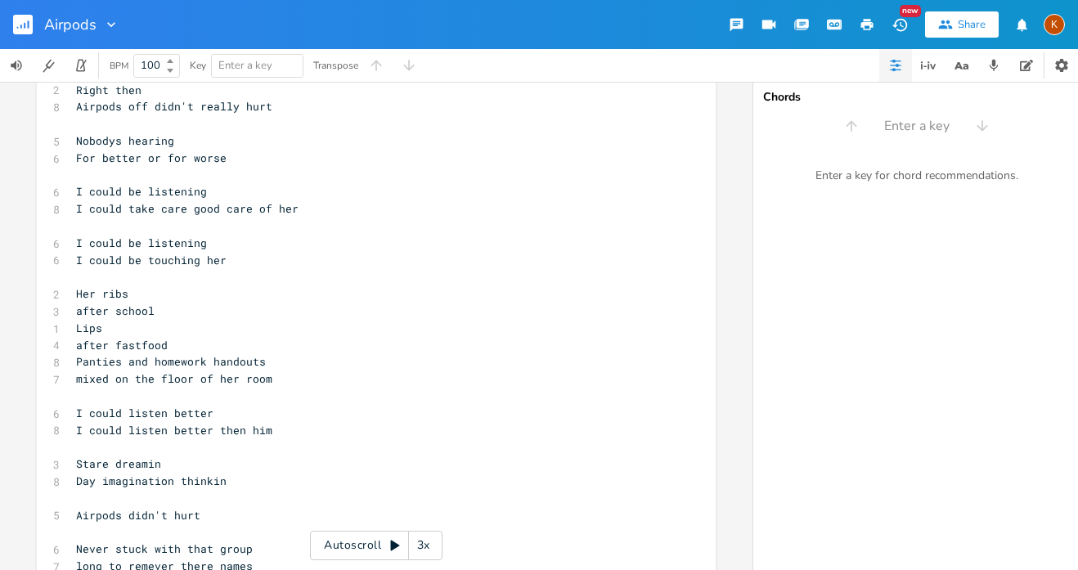
scroll to position [0, 0]
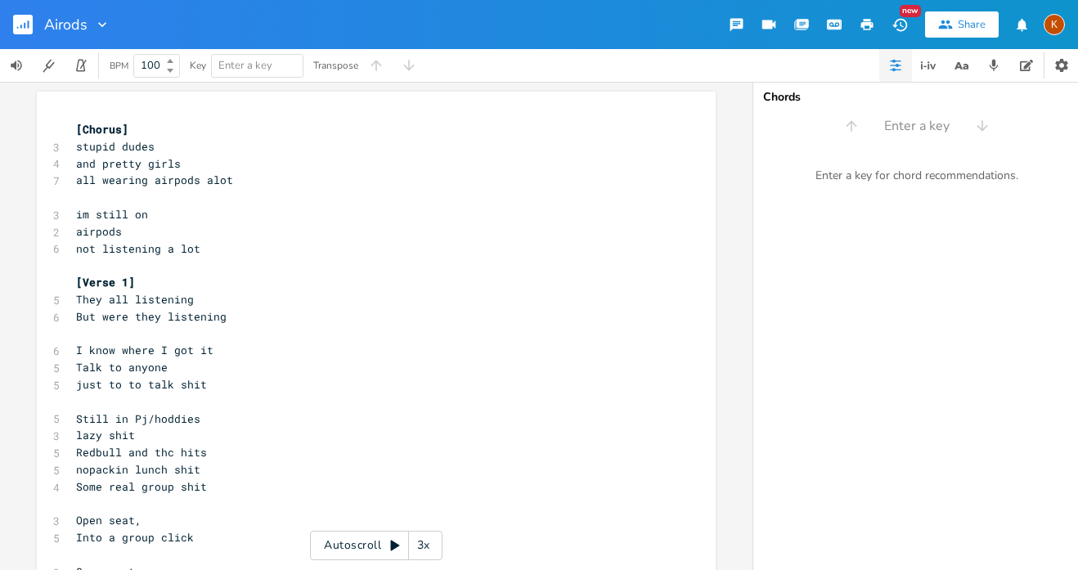
type input "AirPods"
click at [14, 16] on rect "button" at bounding box center [23, 25] width 20 height 20
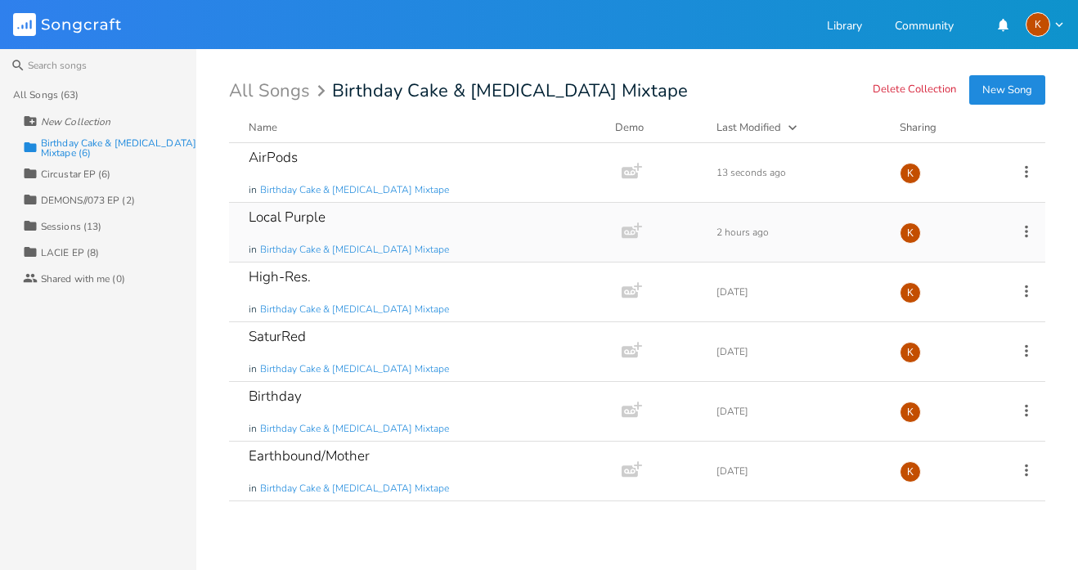
click at [379, 221] on div "Local Purple in Birthday Cake & [MEDICAL_DATA] Mixtape" at bounding box center [422, 232] width 347 height 59
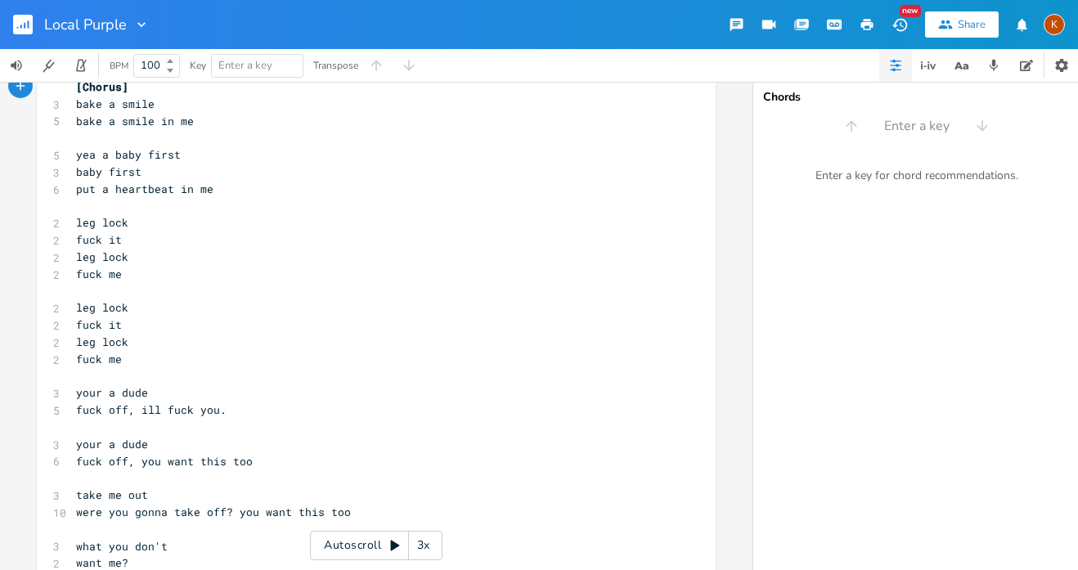
scroll to position [43, 0]
click at [171, 367] on pre "​" at bounding box center [368, 375] width 591 height 17
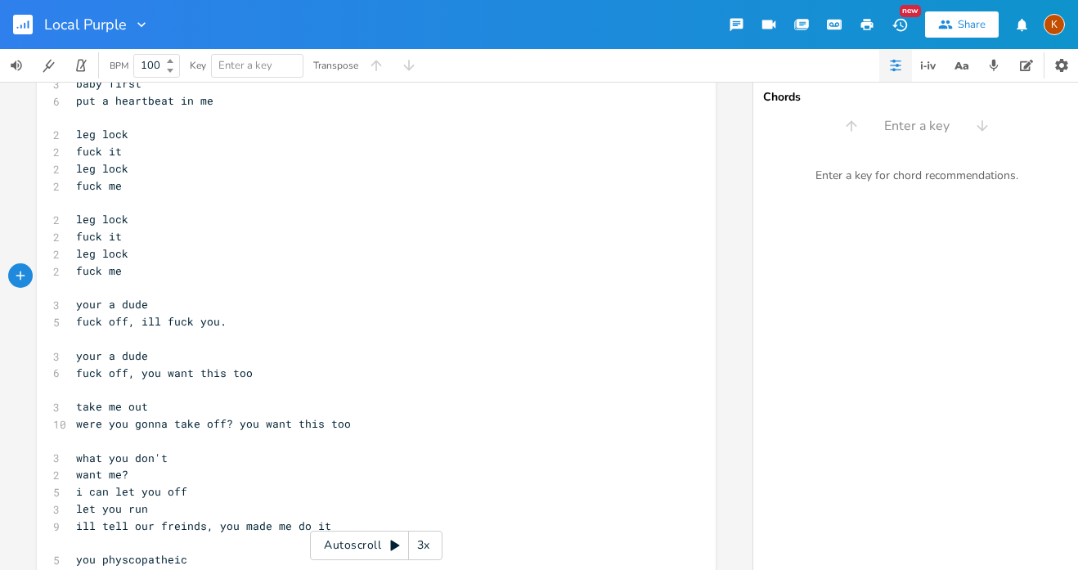
scroll to position [133, 0]
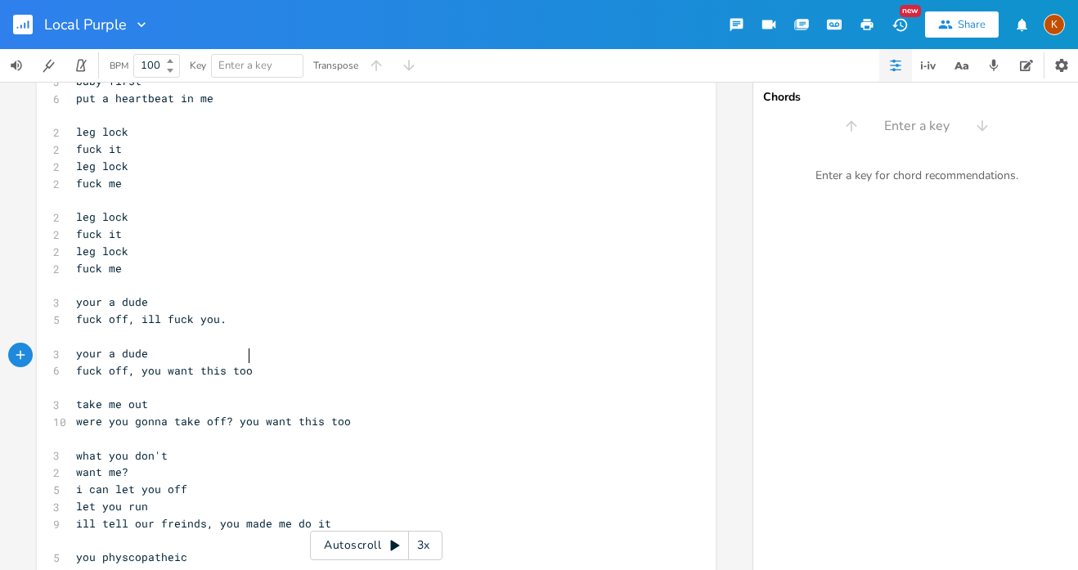
click at [275, 362] on pre "fuck off, you want this too" at bounding box center [368, 370] width 591 height 17
click at [373, 413] on pre "were you gonna take off? you want this too" at bounding box center [368, 421] width 591 height 17
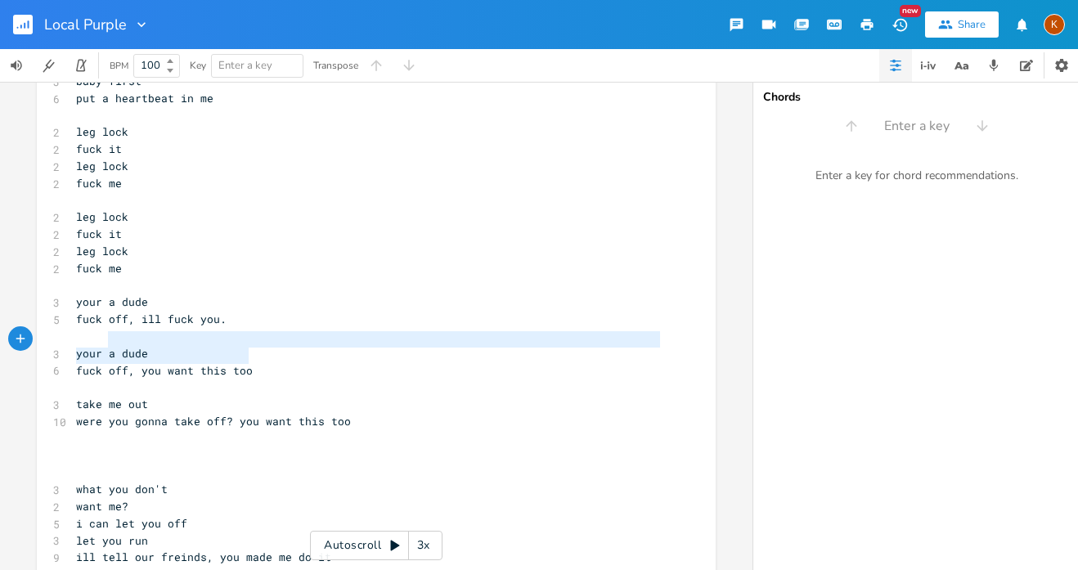
type textarea "your a dude fuck off, you want this too"
drag, startPoint x: 262, startPoint y: 360, endPoint x: 58, endPoint y: 335, distance: 205.3
click at [83, 448] on pre "​" at bounding box center [368, 456] width 591 height 17
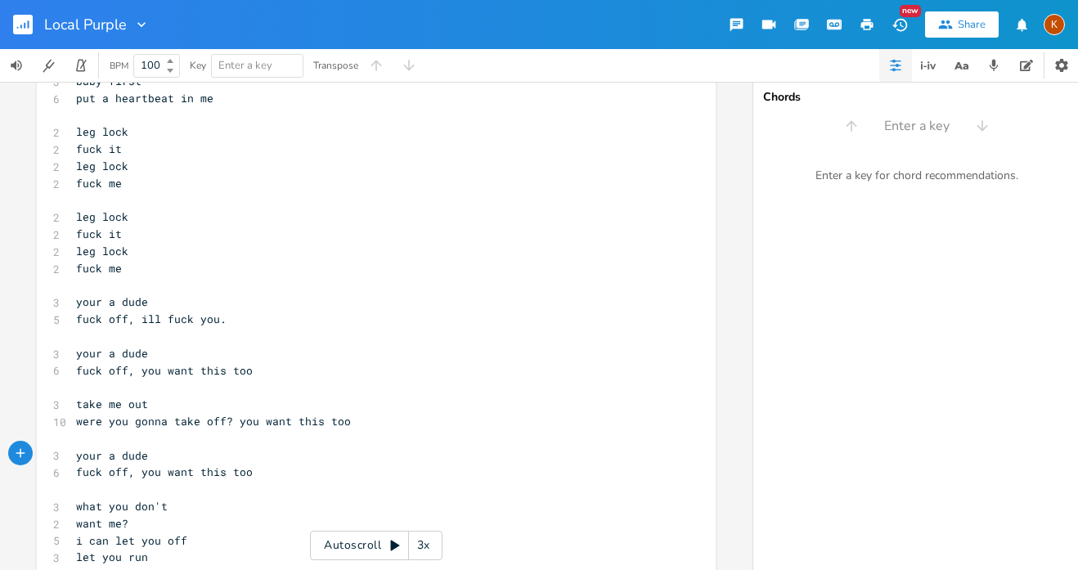
click at [106, 481] on pre "​" at bounding box center [368, 489] width 591 height 17
click at [24, 11] on button "Back to Library" at bounding box center [29, 24] width 33 height 39
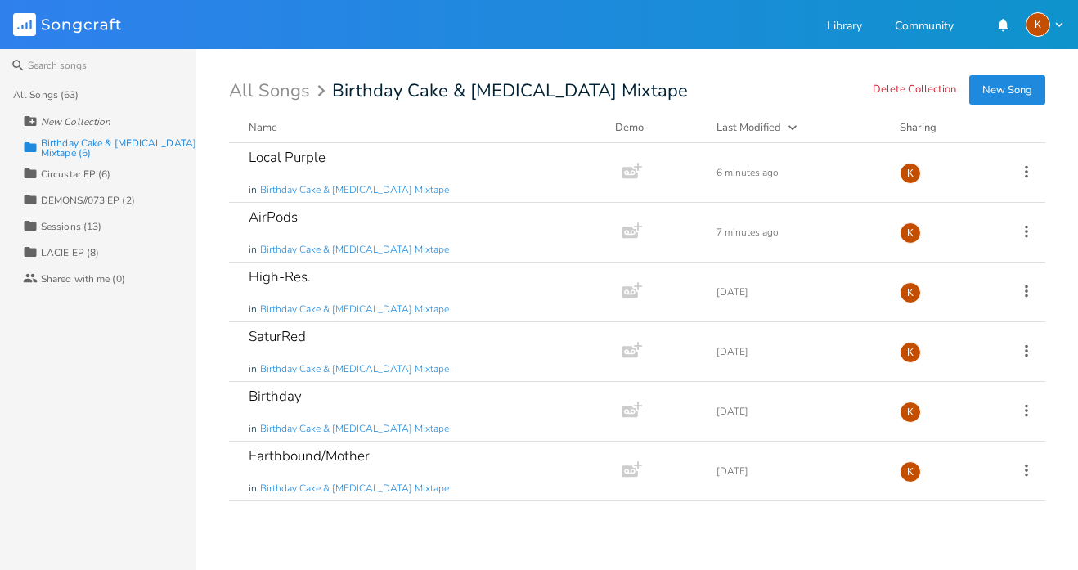
click at [1054, 326] on div "Delete Collection New Song All Songs Birthday Cake & [MEDICAL_DATA] Mixtape Nam…" at bounding box center [653, 319] width 849 height 475
click at [1016, 349] on div "SaturRed in Birthday Cake & [MEDICAL_DATA] Mixtape Add Demo [DATE] K" at bounding box center [637, 352] width 817 height 60
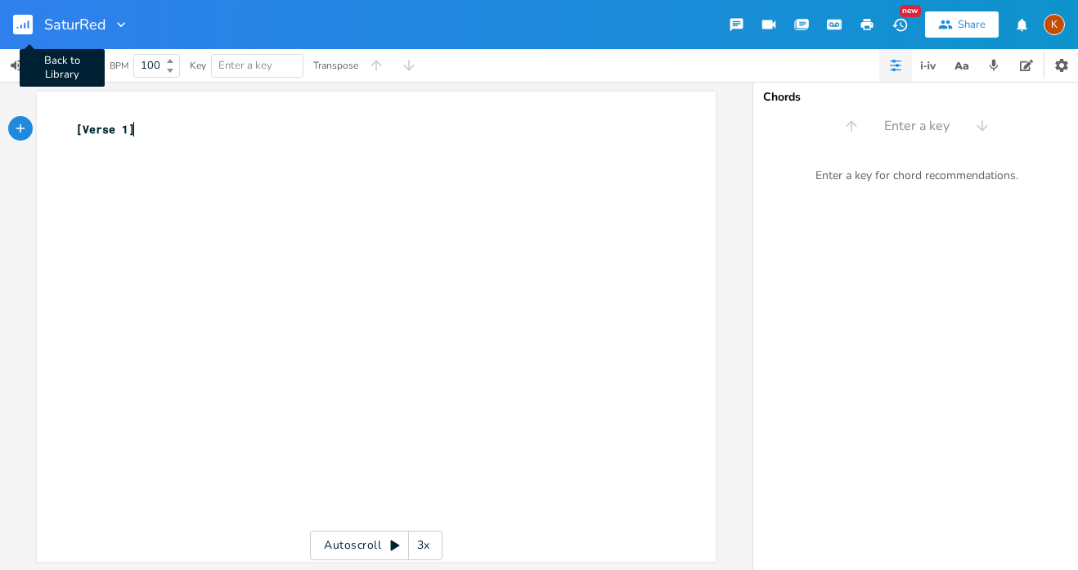
click at [29, 28] on rect "button" at bounding box center [23, 25] width 20 height 20
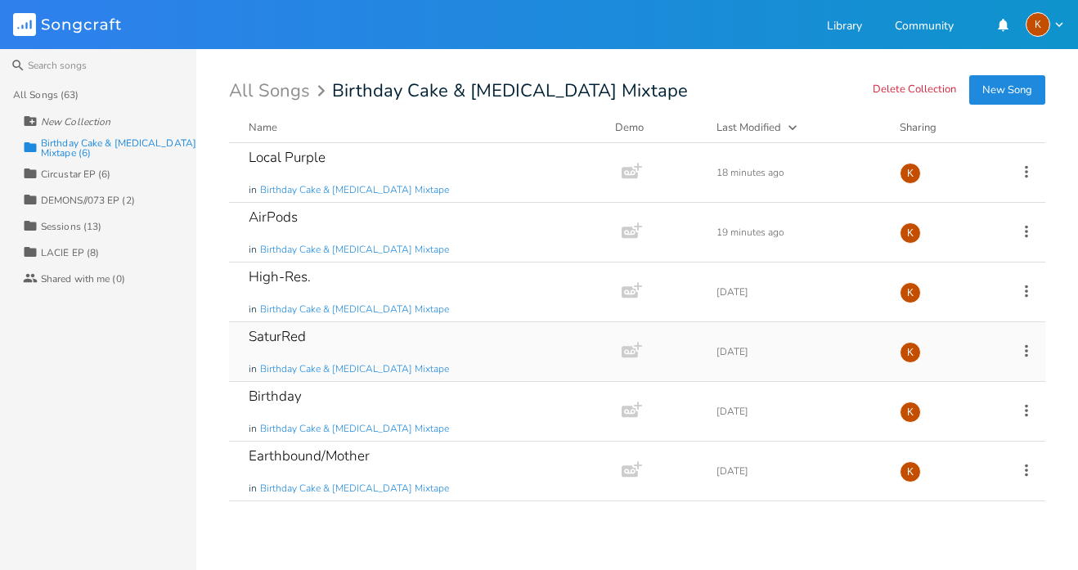
click at [1019, 342] on icon at bounding box center [1027, 351] width 18 height 18
click at [964, 379] on li "Edit Rename" at bounding box center [960, 376] width 131 height 28
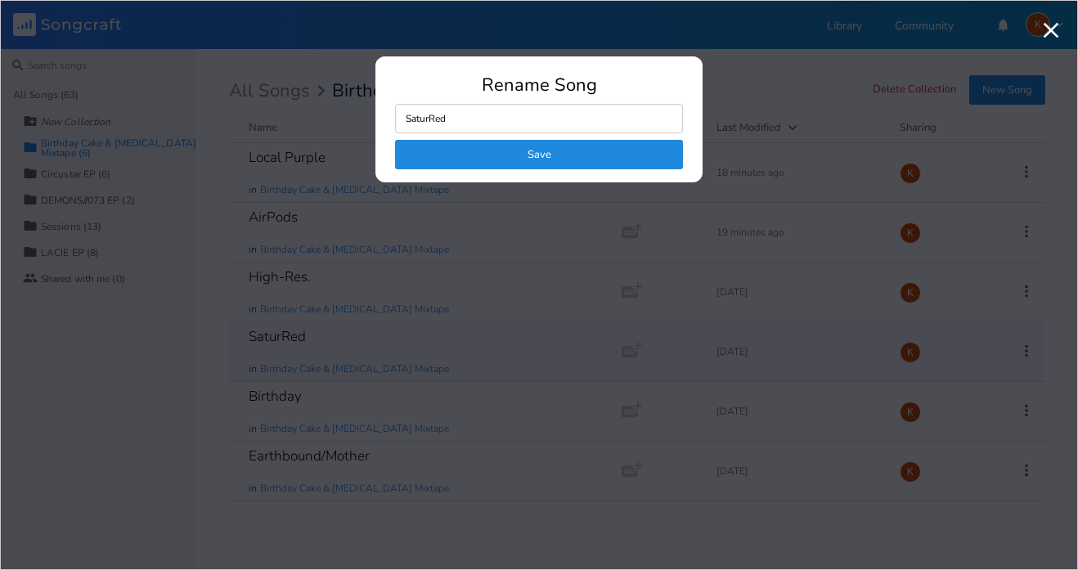
click at [427, 117] on input "SaturRed" at bounding box center [539, 118] width 288 height 29
type input "Sature Red"
click at [497, 159] on button "Save" at bounding box center [539, 154] width 288 height 29
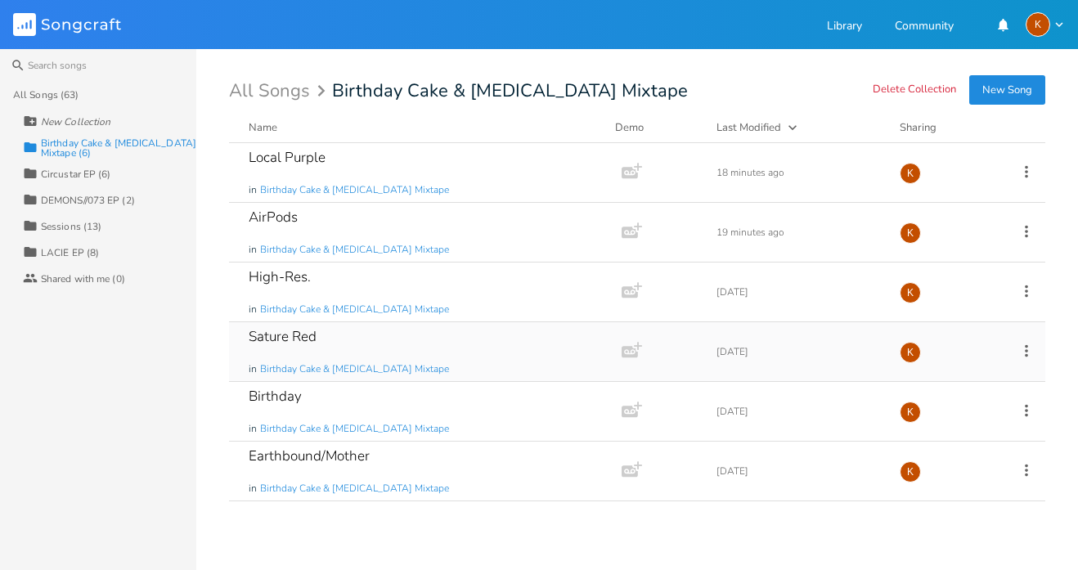
click at [1027, 361] on div "Sature Red in Birthday Cake & [MEDICAL_DATA] Mixtape Add Demo [DATE] K" at bounding box center [637, 352] width 817 height 60
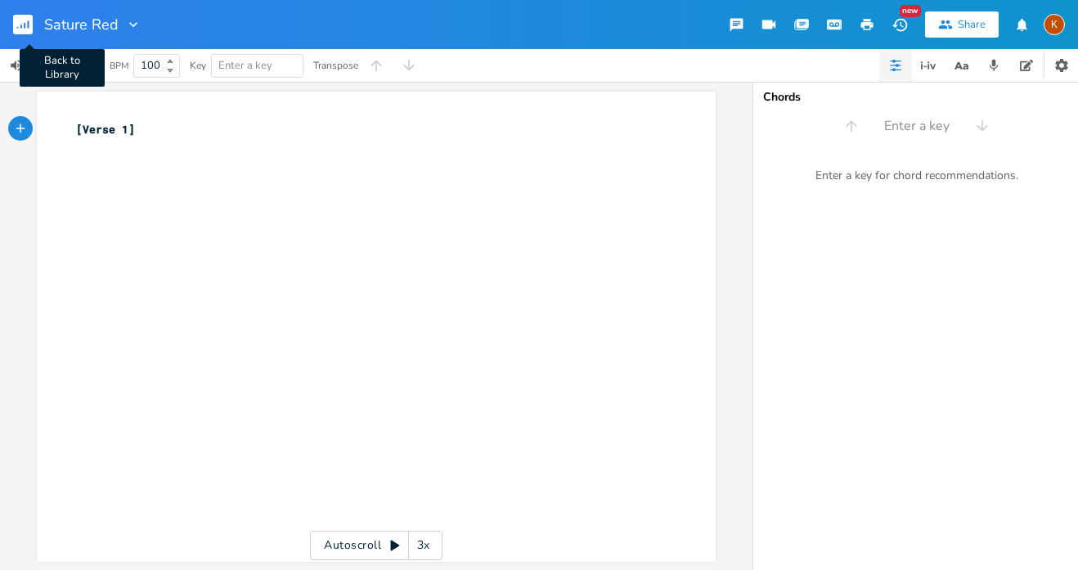
click at [28, 23] on icon "button" at bounding box center [29, 24] width 2 height 8
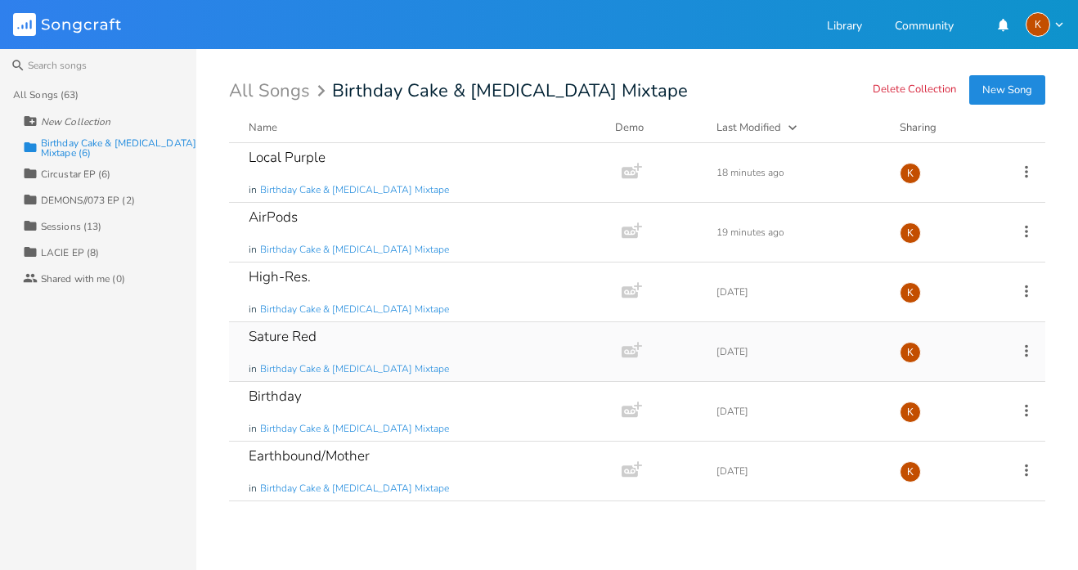
click at [1022, 353] on icon at bounding box center [1027, 351] width 18 height 18
click at [965, 386] on li "Edit Rename" at bounding box center [960, 376] width 131 height 28
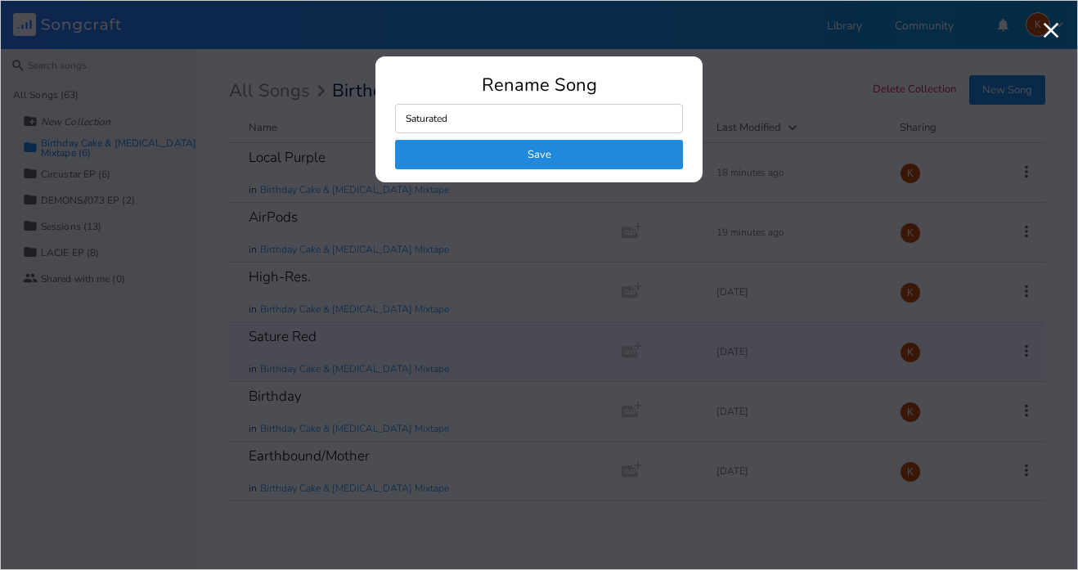
type input "Saturated"
click at [651, 151] on button "Save" at bounding box center [539, 154] width 288 height 29
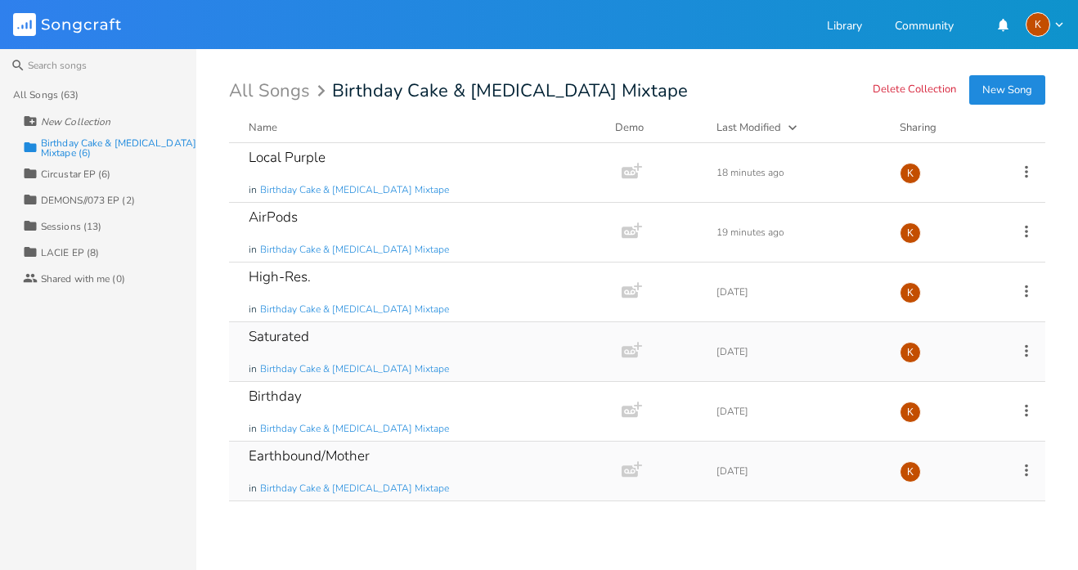
click at [1029, 466] on icon at bounding box center [1027, 470] width 18 height 18
click at [937, 459] on li "[PERSON_NAME]" at bounding box center [960, 453] width 131 height 28
